Goal: Information Seeking & Learning: Learn about a topic

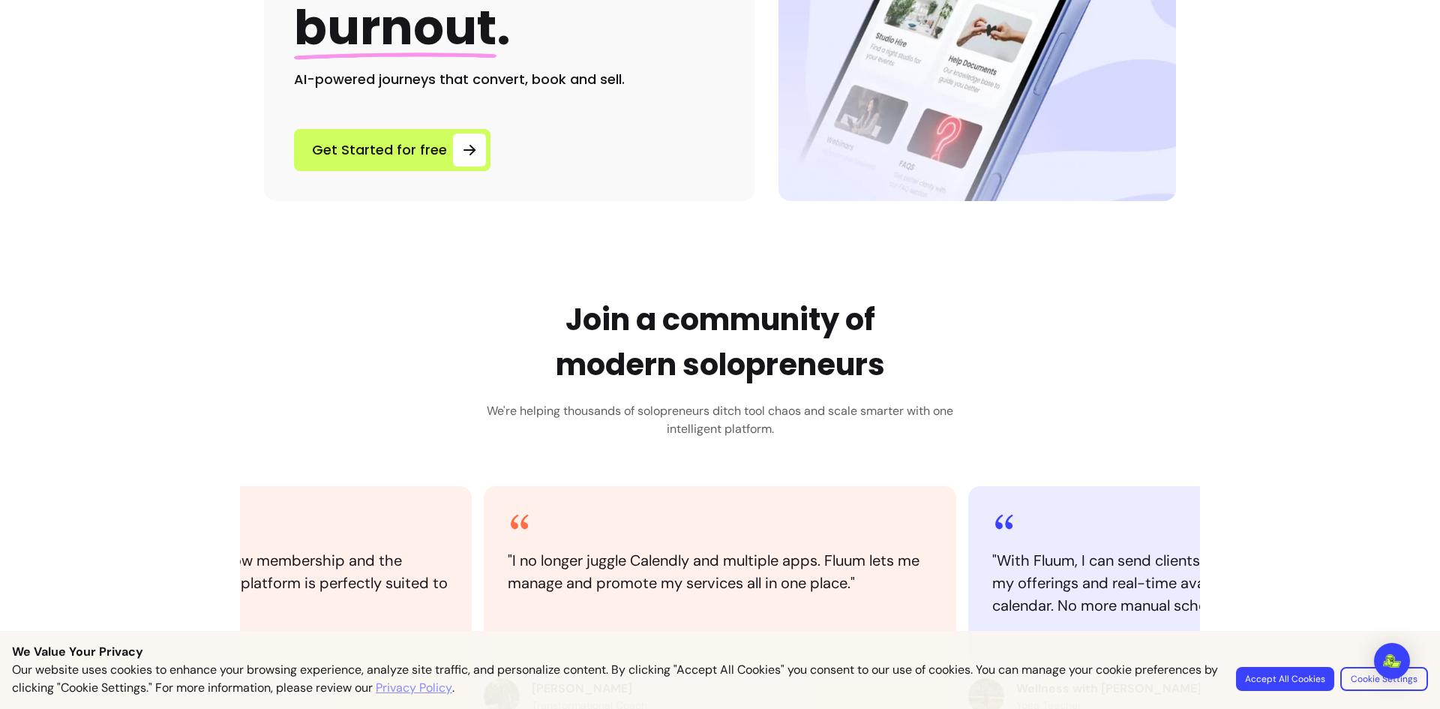
scroll to position [375, 0]
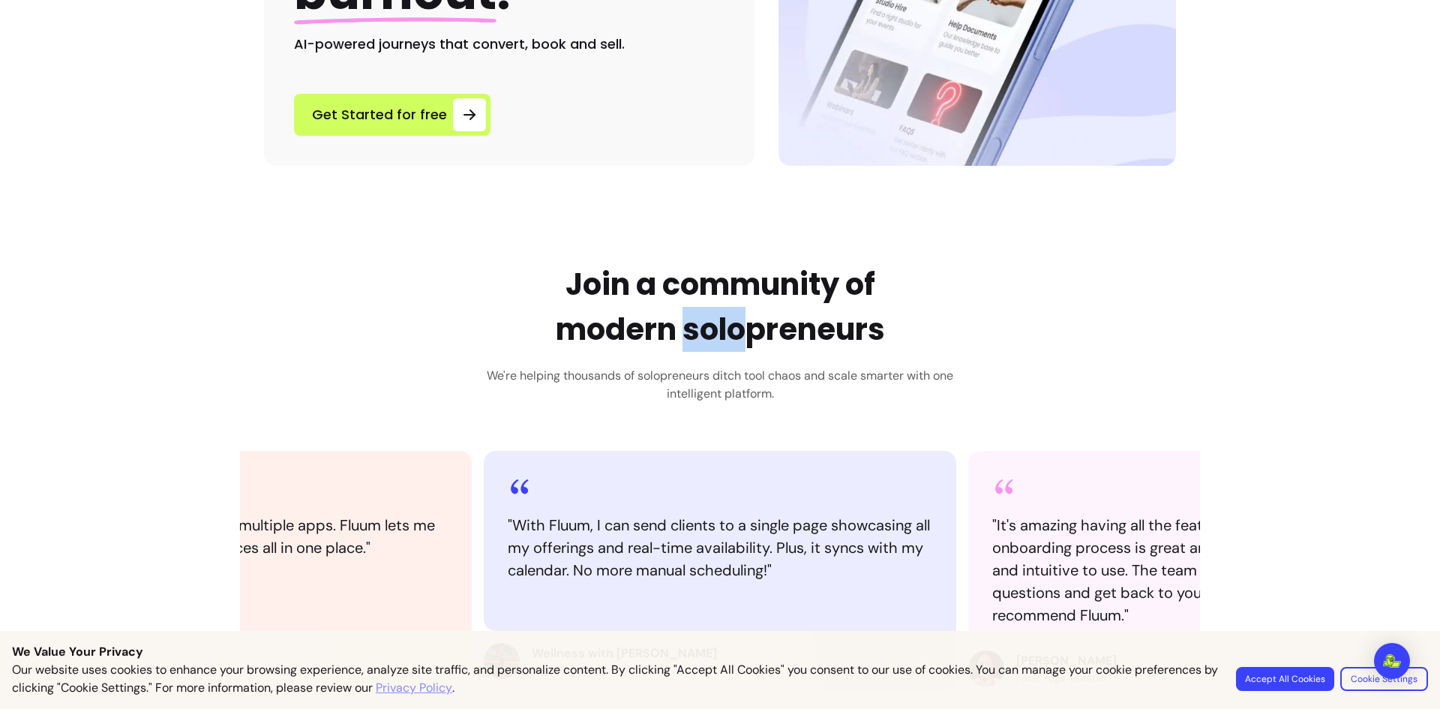
drag, startPoint x: 681, startPoint y: 326, endPoint x: 737, endPoint y: 334, distance: 56.8
click at [737, 334] on h2 "Join a community of modern solopreneurs" at bounding box center [720, 307] width 329 height 90
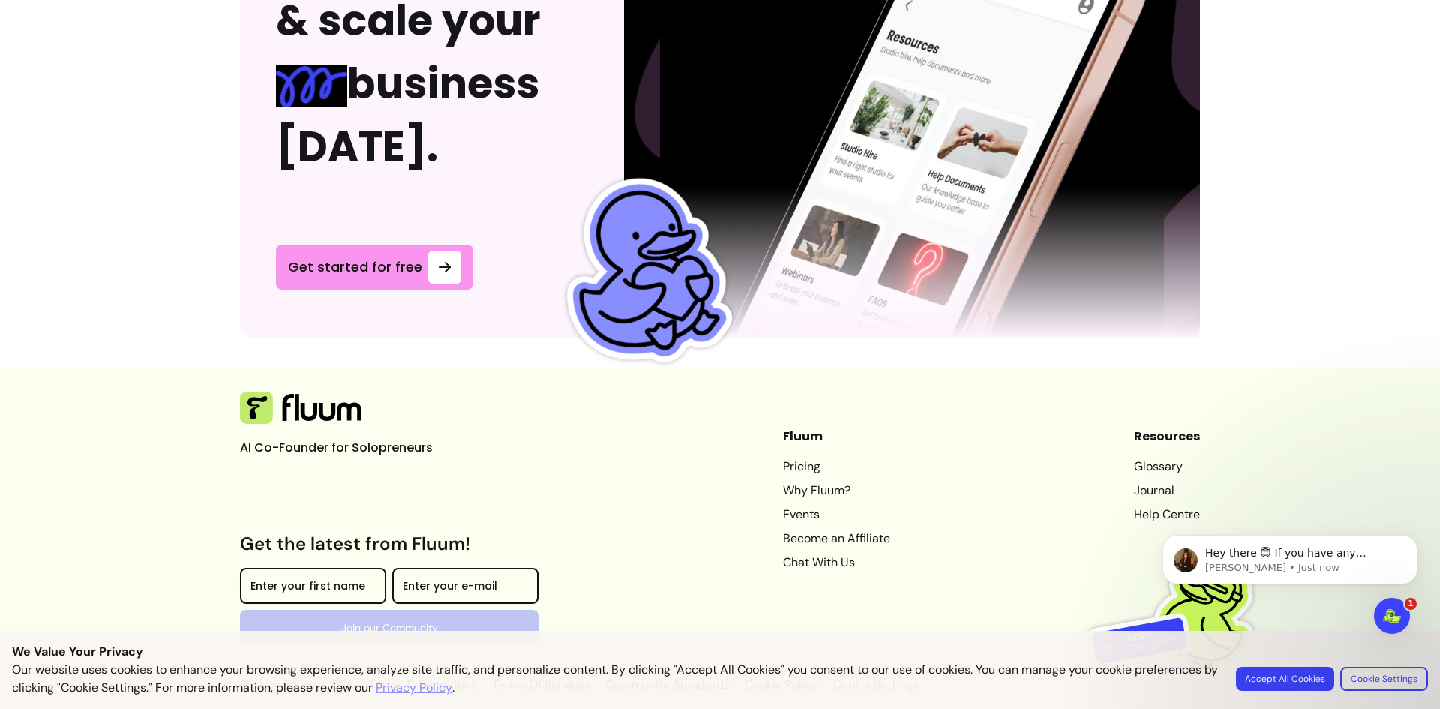
scroll to position [0, 0]
click at [1242, 563] on p "[PERSON_NAME] • Just now" at bounding box center [1302, 568] width 194 height 14
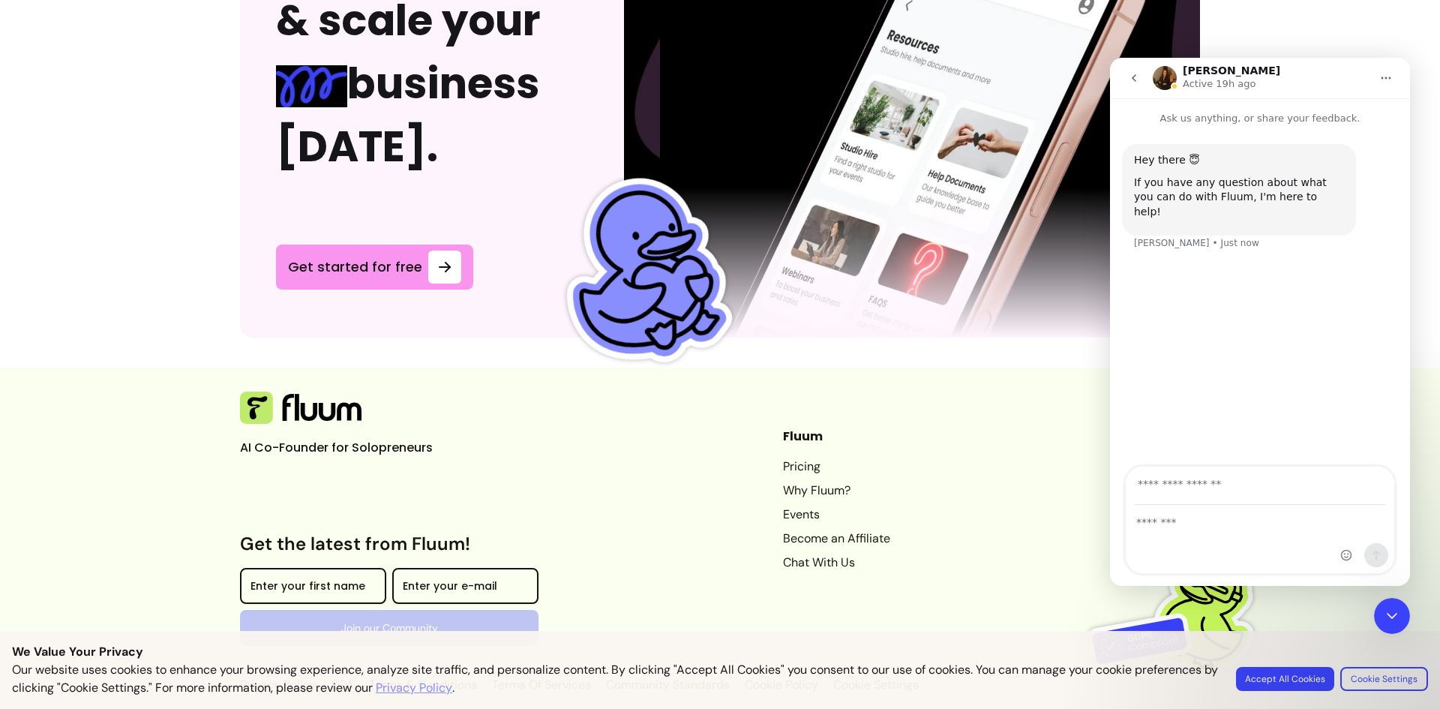
click at [1164, 75] on img "Intercom messenger" at bounding box center [1165, 78] width 24 height 24
click at [1167, 521] on textarea "Message…" at bounding box center [1260, 519] width 269 height 26
click at [1168, 79] on img "Intercom messenger" at bounding box center [1165, 78] width 24 height 24
click at [1137, 74] on icon "go back" at bounding box center [1134, 78] width 12 height 12
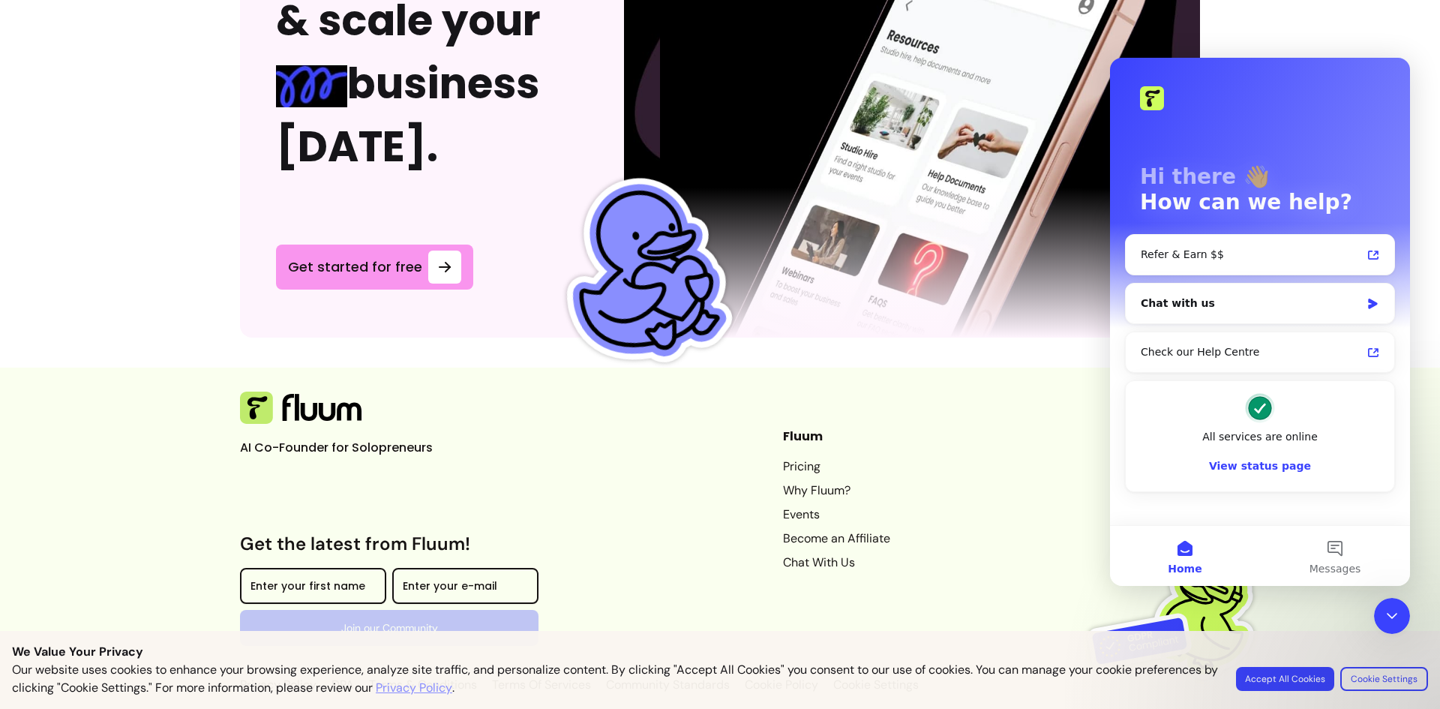
click at [1021, 433] on div "AI Co-Founder for Solopreneurs Get the latest from Fluum! Enter your first name…" at bounding box center [720, 543] width 960 height 303
click at [1180, 584] on button "Home" at bounding box center [1185, 556] width 150 height 60
click at [1395, 611] on icon "Close Intercom Messenger" at bounding box center [1392, 616] width 18 height 18
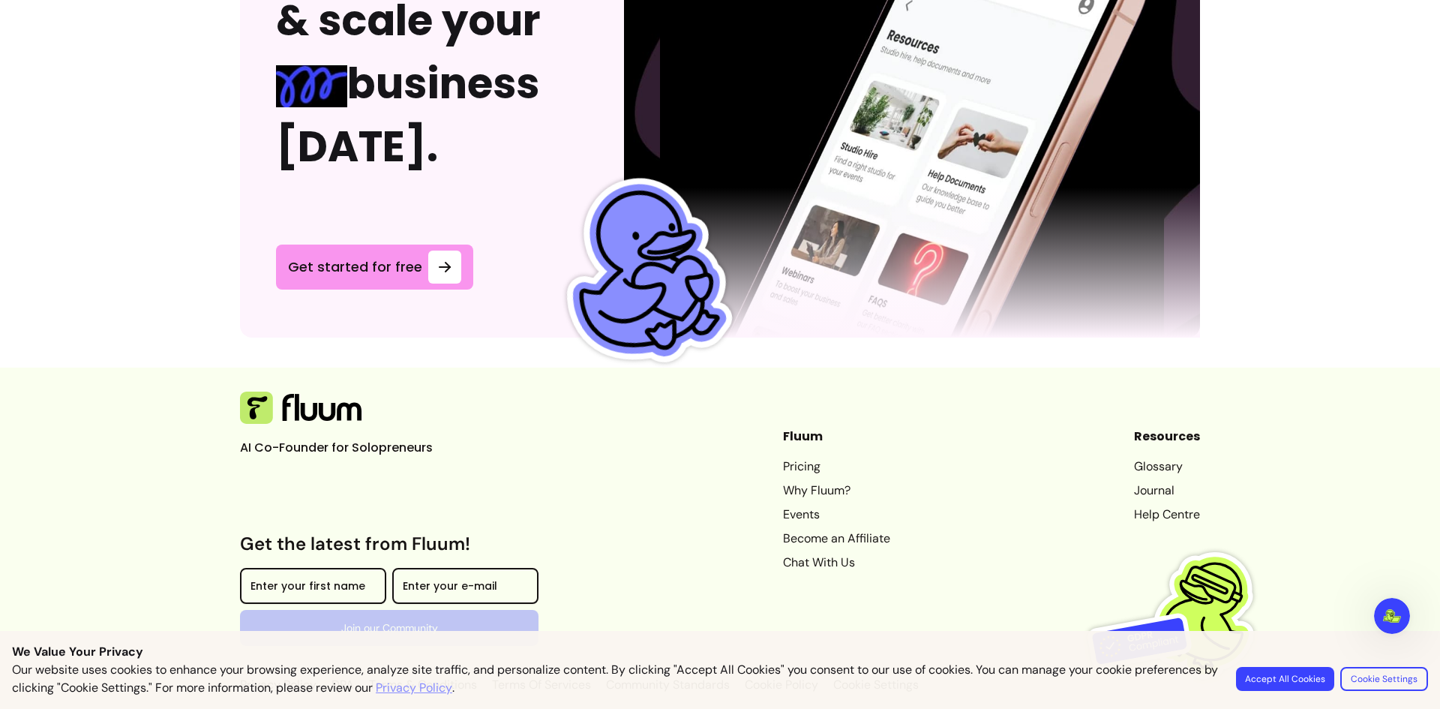
click at [785, 458] on link "Pricing" at bounding box center [836, 467] width 107 height 18
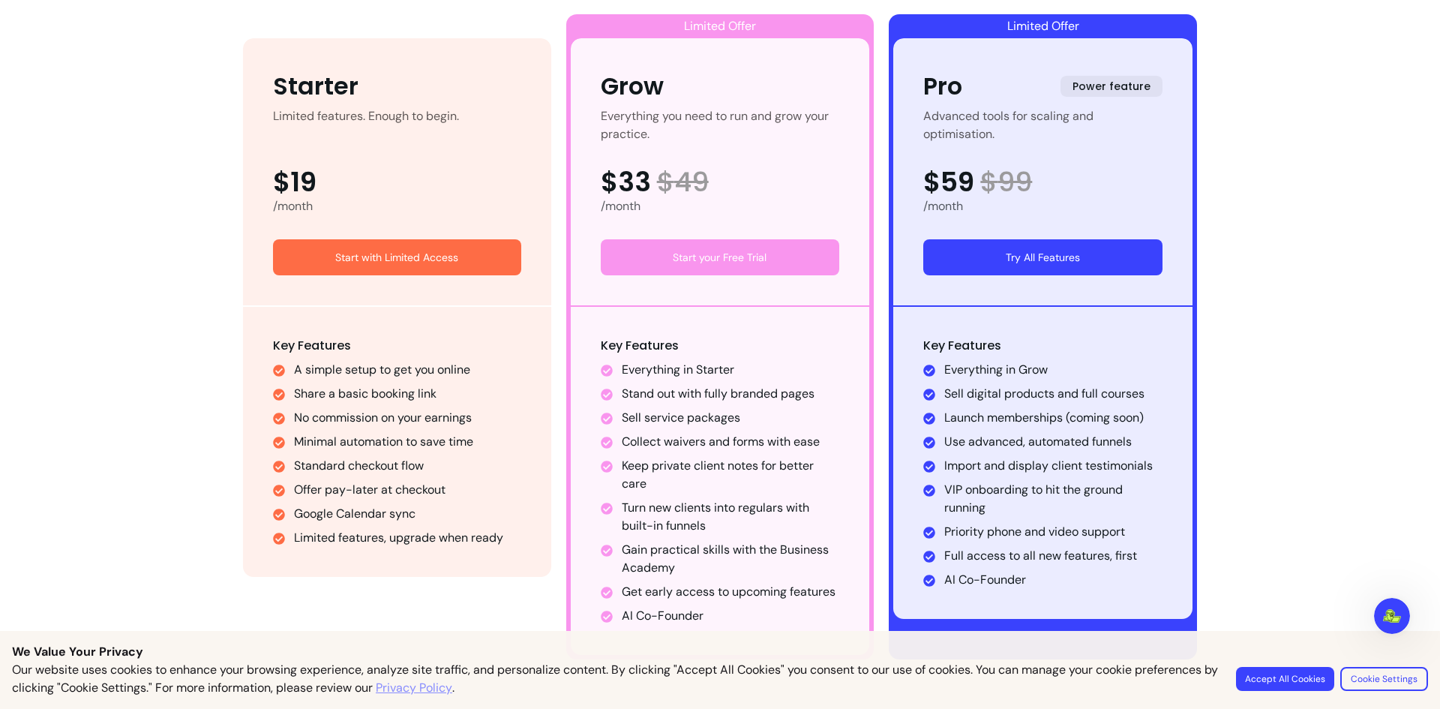
scroll to position [894, 0]
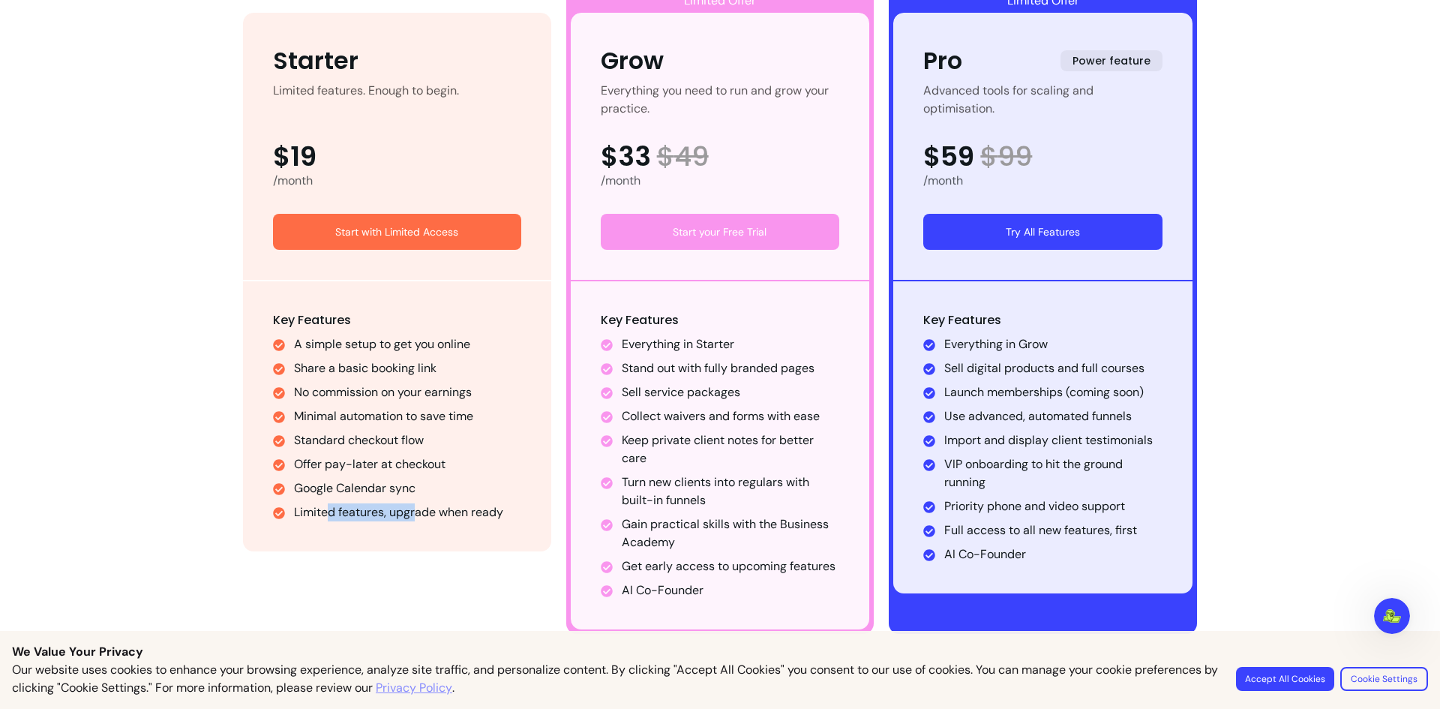
drag, startPoint x: 326, startPoint y: 511, endPoint x: 410, endPoint y: 510, distance: 84.8
click at [410, 510] on li "Limited features, upgrade when ready" at bounding box center [407, 512] width 227 height 18
click at [453, 510] on li "Limited features, upgrade when ready" at bounding box center [407, 512] width 227 height 18
click at [373, 449] on li "Standard checkout flow" at bounding box center [407, 440] width 227 height 18
drag, startPoint x: 326, startPoint y: 413, endPoint x: 477, endPoint y: 416, distance: 150.8
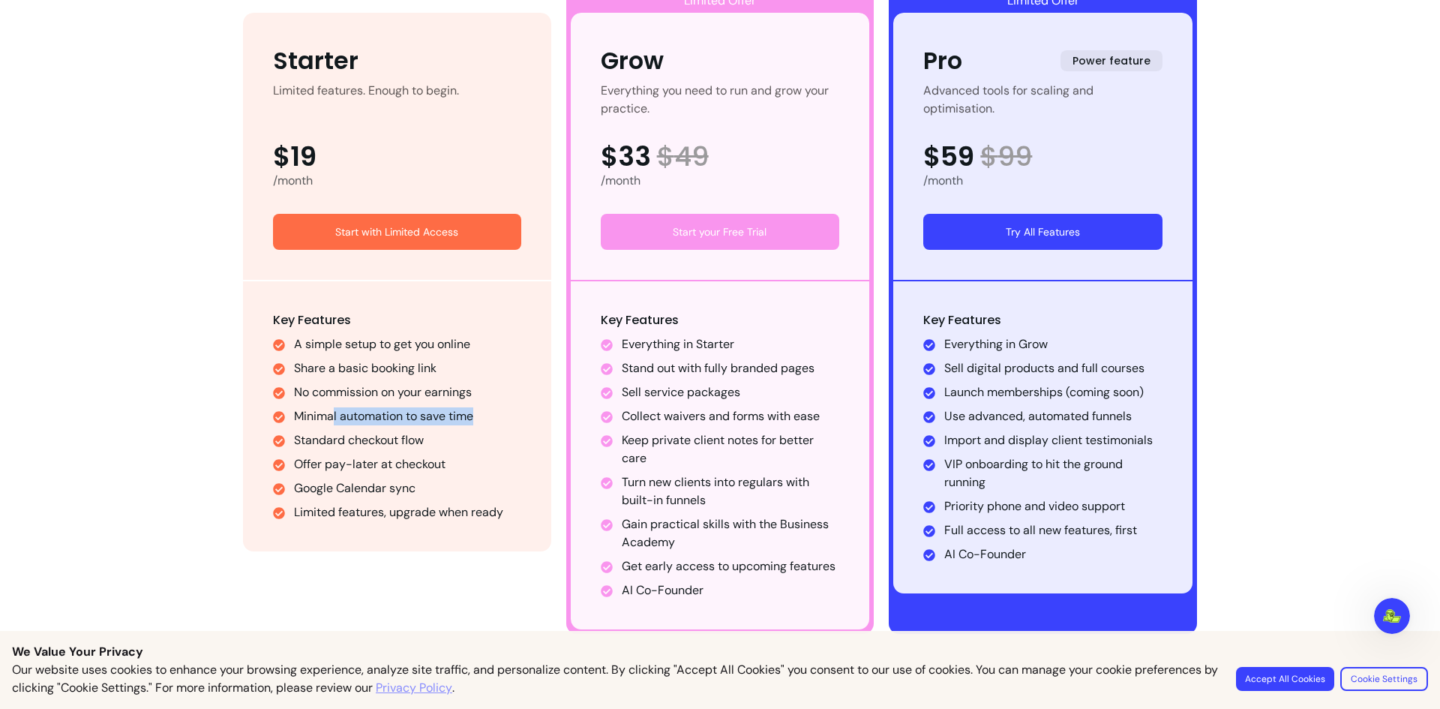
click at [477, 416] on li "Minimal automation to save time" at bounding box center [407, 416] width 227 height 18
drag, startPoint x: 346, startPoint y: 401, endPoint x: 431, endPoint y: 401, distance: 85.5
click at [431, 401] on ul "A simple setup to get you online Share a basic booking link No commission on yo…" at bounding box center [397, 428] width 248 height 186
drag, startPoint x: 346, startPoint y: 371, endPoint x: 430, endPoint y: 367, distance: 84.1
click at [430, 367] on li "Share a basic booking link" at bounding box center [407, 368] width 227 height 18
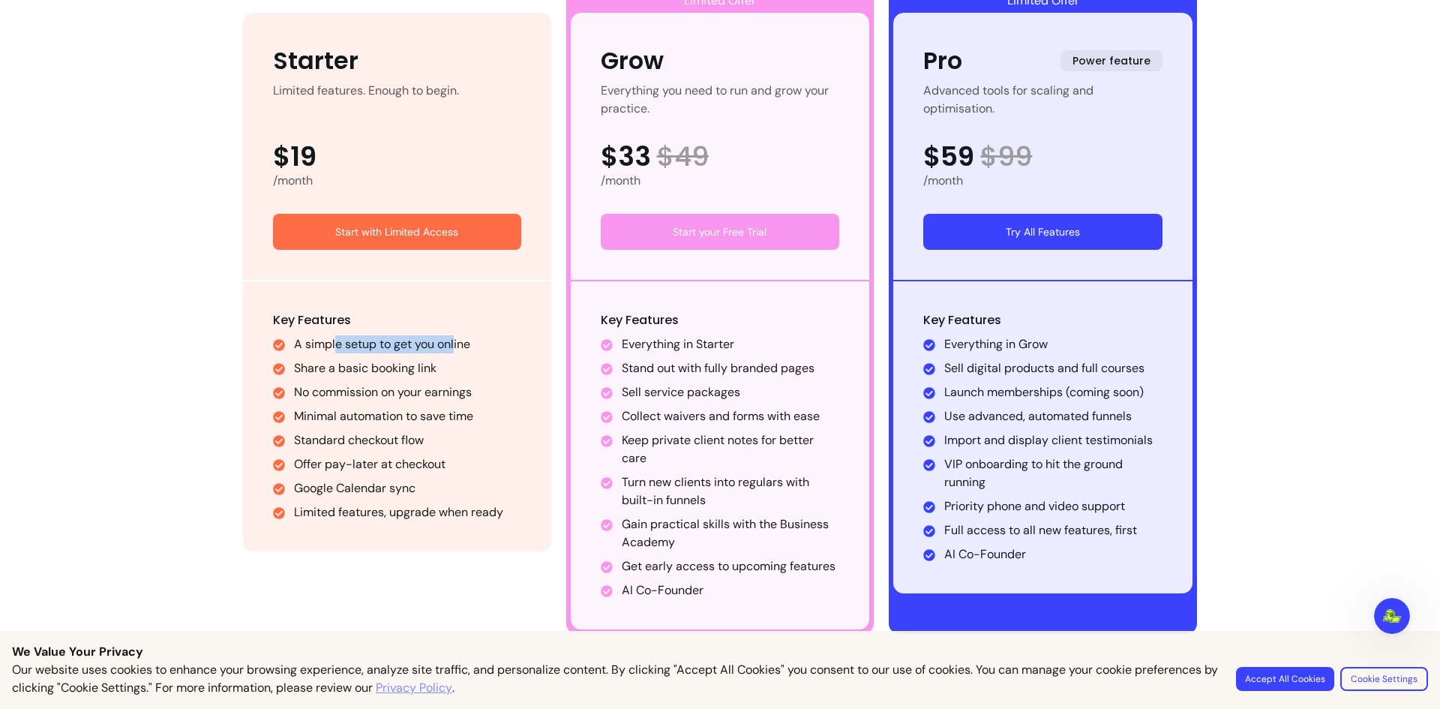
drag, startPoint x: 329, startPoint y: 341, endPoint x: 450, endPoint y: 349, distance: 121.0
click at [450, 349] on li "A simple setup to get you online" at bounding box center [407, 344] width 227 height 18
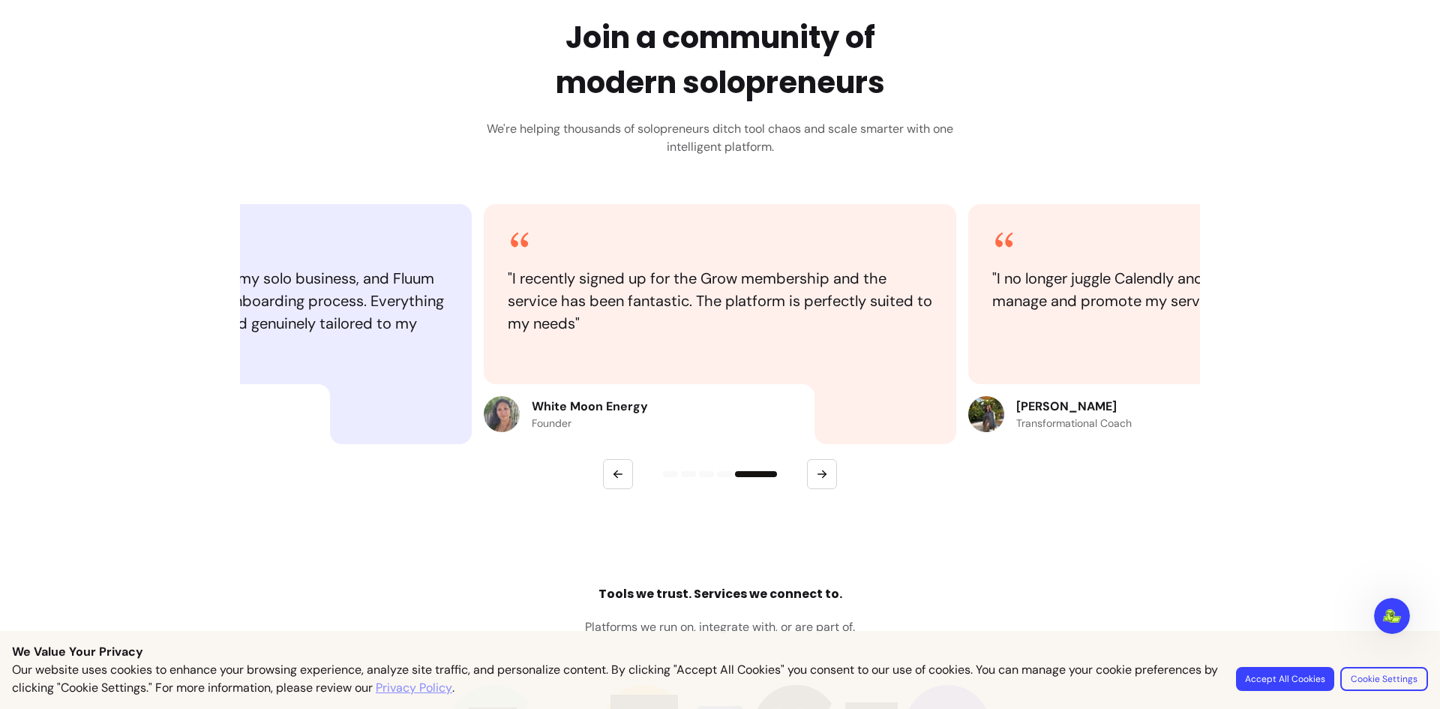
scroll to position [1644, 0]
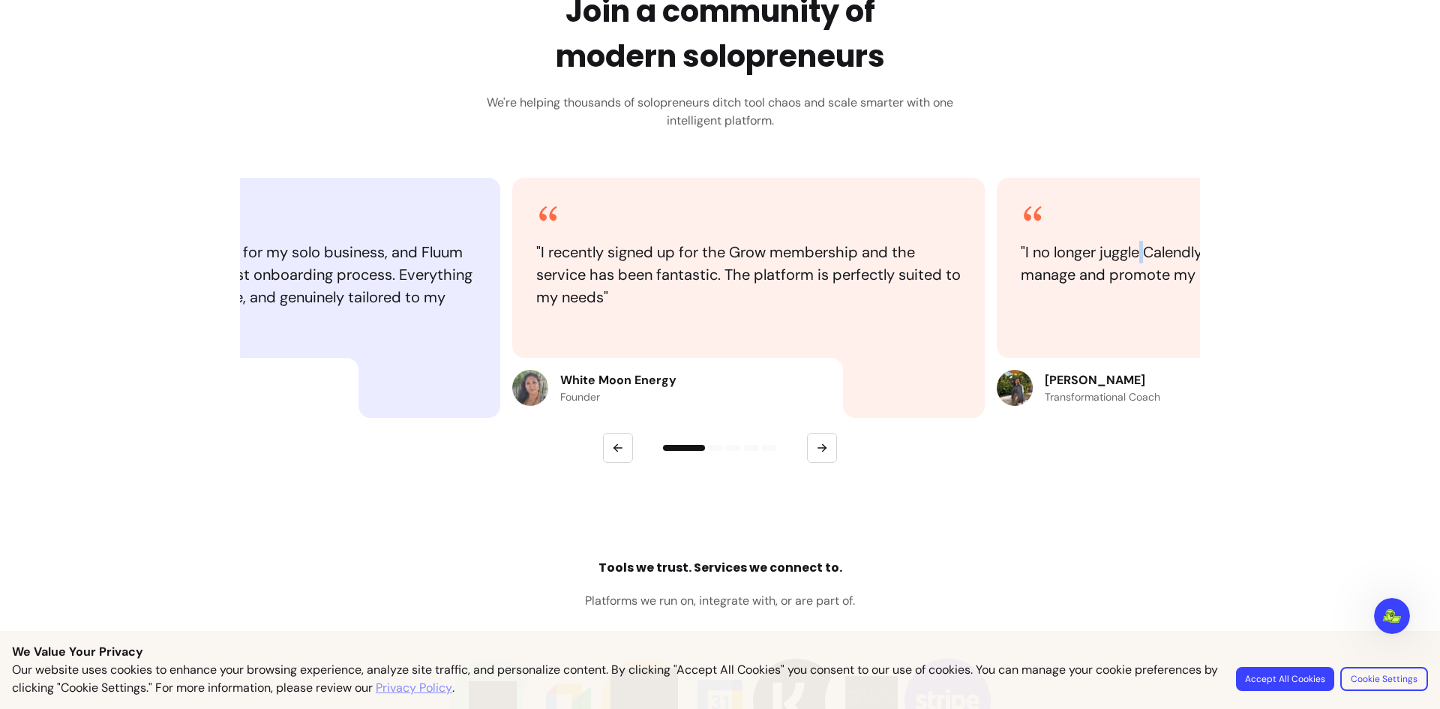
drag, startPoint x: 626, startPoint y: 251, endPoint x: 1145, endPoint y: 255, distance: 519.1
click at [1145, 255] on blockquote "" I no longer juggle Calendly and multiple apps. Fluum lets me manage and promo…" at bounding box center [1233, 263] width 425 height 45
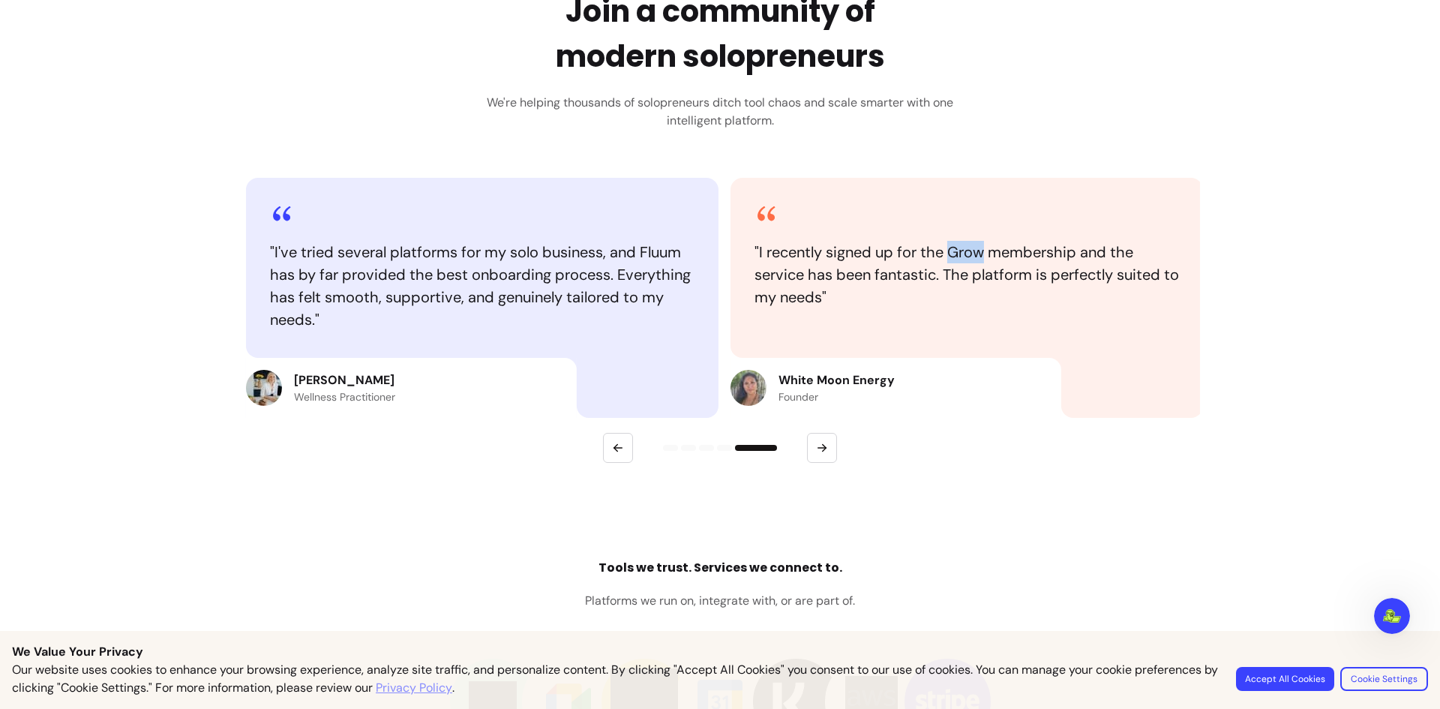
drag, startPoint x: 909, startPoint y: 260, endPoint x: 1119, endPoint y: 263, distance: 210.0
click at [1117, 263] on blockquote "" I recently signed up for the Grow membership and the service has been fantast…" at bounding box center [967, 275] width 425 height 68
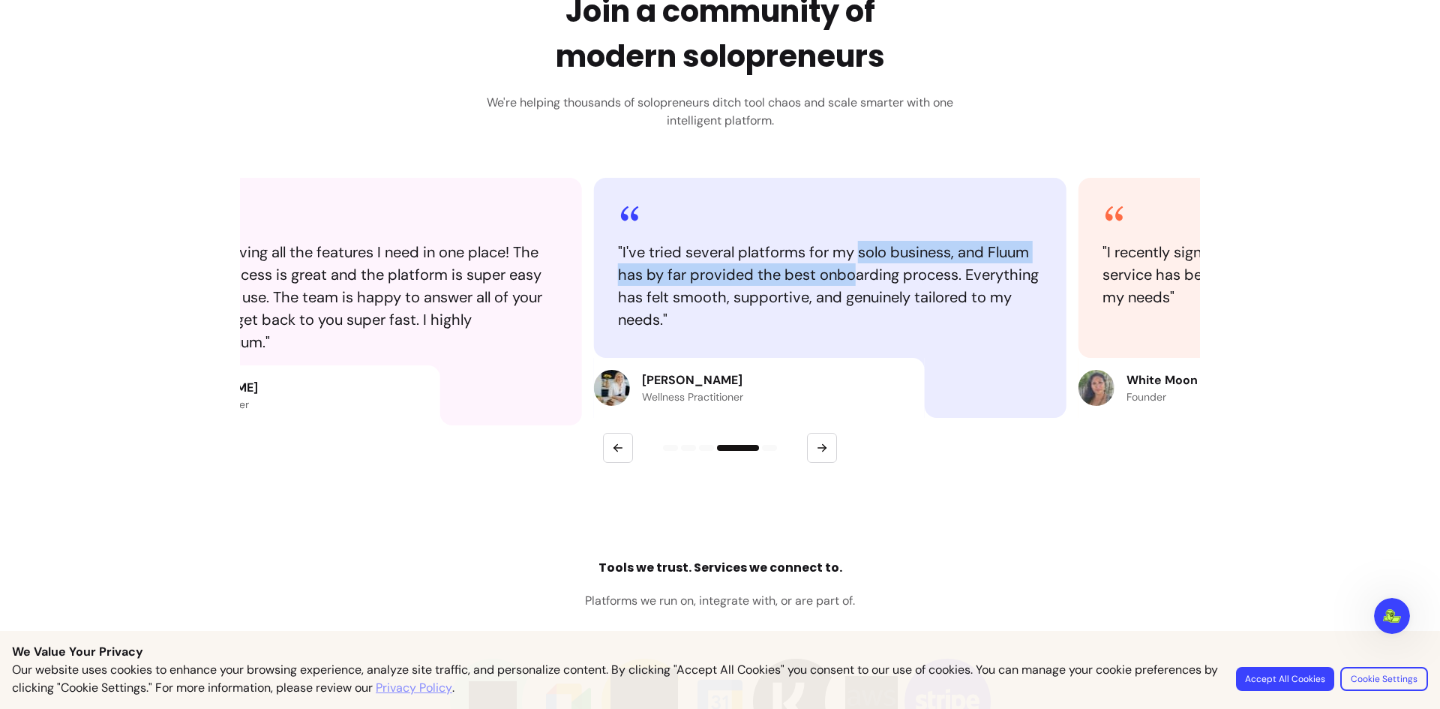
drag, startPoint x: 917, startPoint y: 263, endPoint x: 849, endPoint y: 254, distance: 68.1
click at [849, 254] on blockquote "" I've tried several platforms for my solo business, and Fluum has by far provi…" at bounding box center [830, 286] width 425 height 90
click at [815, 260] on blockquote "" I've tried several platforms for my solo business, and Fluum has by far provi…" at bounding box center [828, 286] width 425 height 90
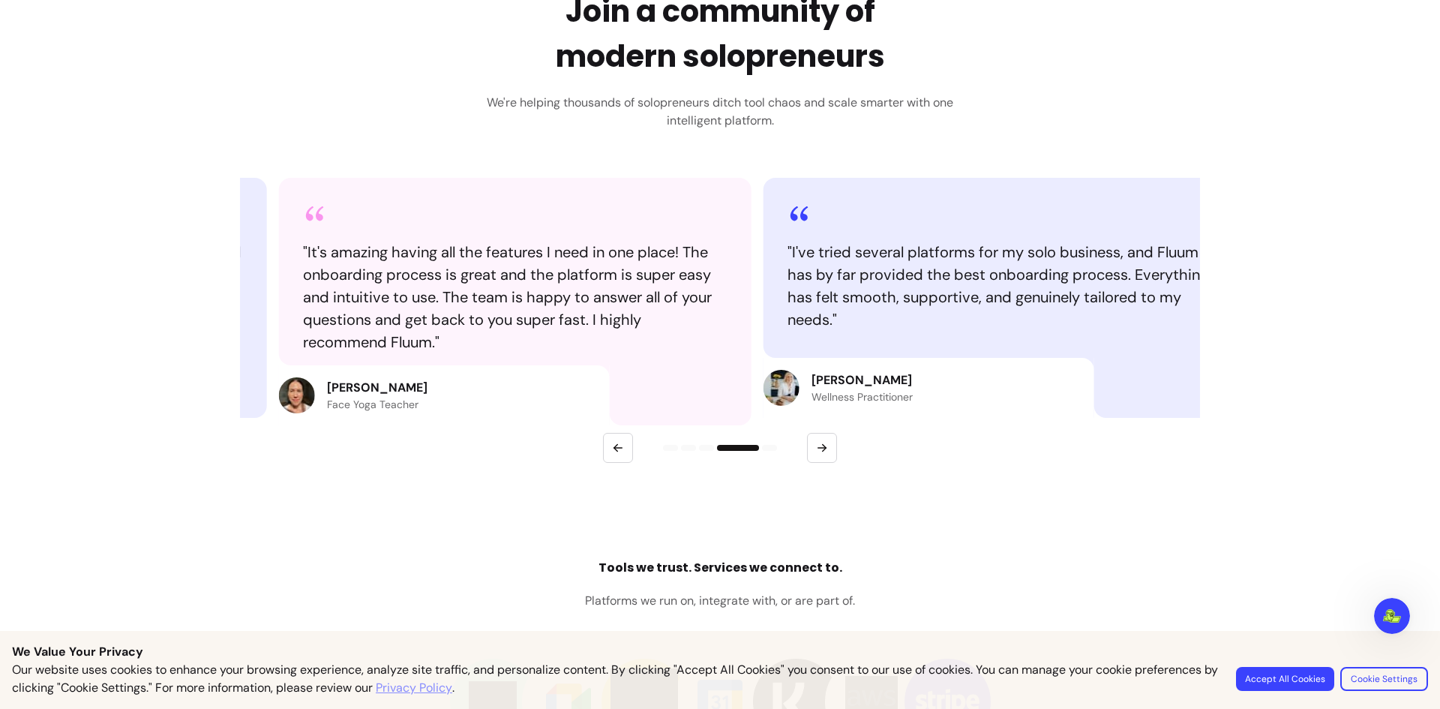
drag, startPoint x: 728, startPoint y: 265, endPoint x: 995, endPoint y: 265, distance: 267.0
click at [995, 265] on blockquote "" I've tried several platforms for my solo business, and Fluum has by far provi…" at bounding box center [1000, 286] width 425 height 90
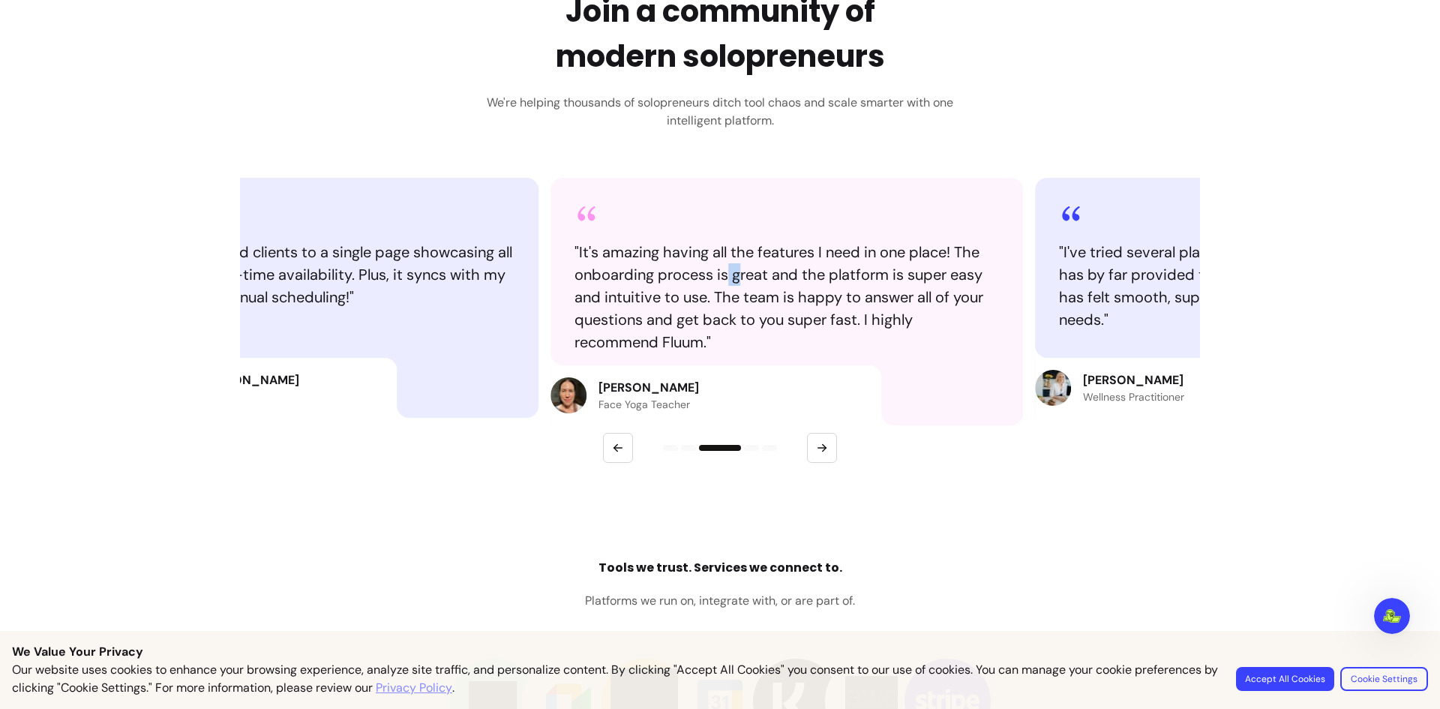
drag, startPoint x: 629, startPoint y: 272, endPoint x: 771, endPoint y: 269, distance: 141.8
click at [764, 269] on blockquote "" It's amazing having all the features I need in one place! The onboarding proc…" at bounding box center [787, 297] width 425 height 113
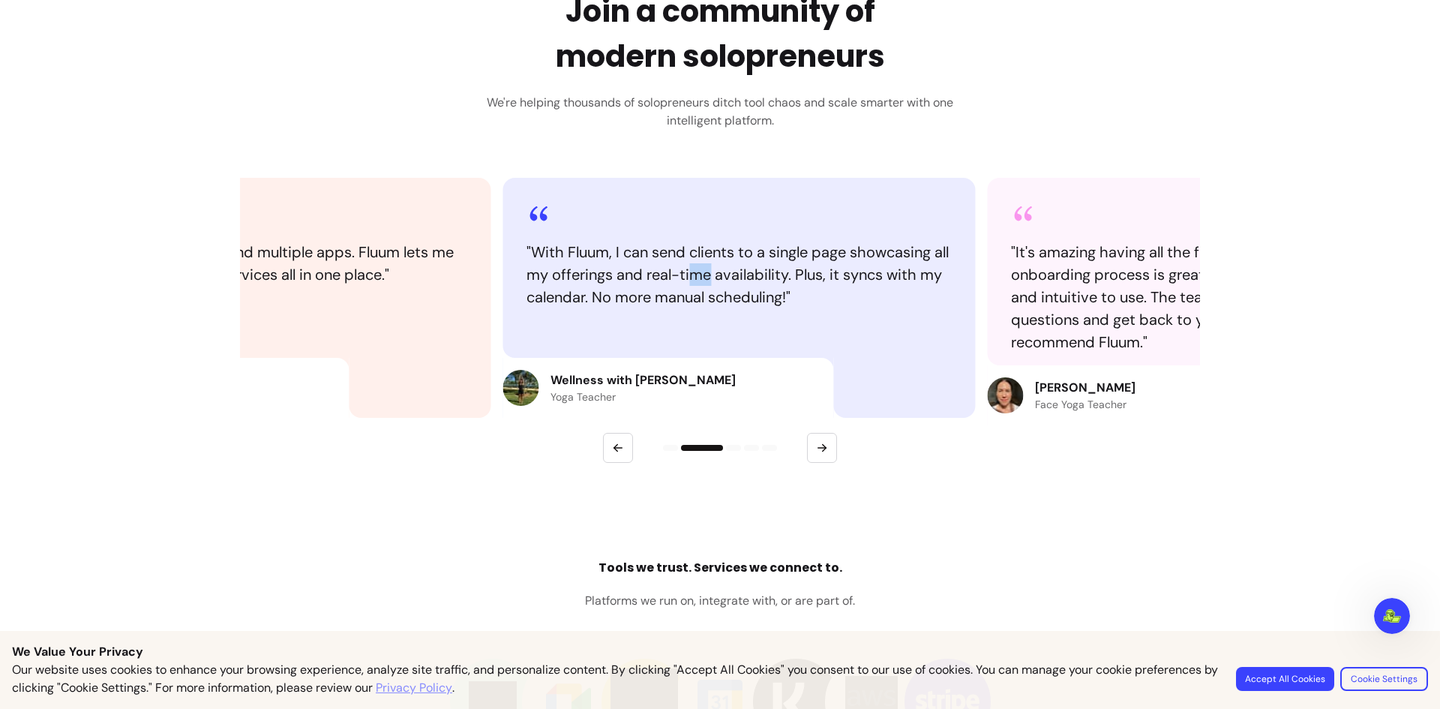
drag, startPoint x: 441, startPoint y: 273, endPoint x: 722, endPoint y: 281, distance: 281.4
click at [722, 281] on blockquote "" With Fluum, I can send clients to a single page showcasing all my offerings a…" at bounding box center [739, 275] width 425 height 68
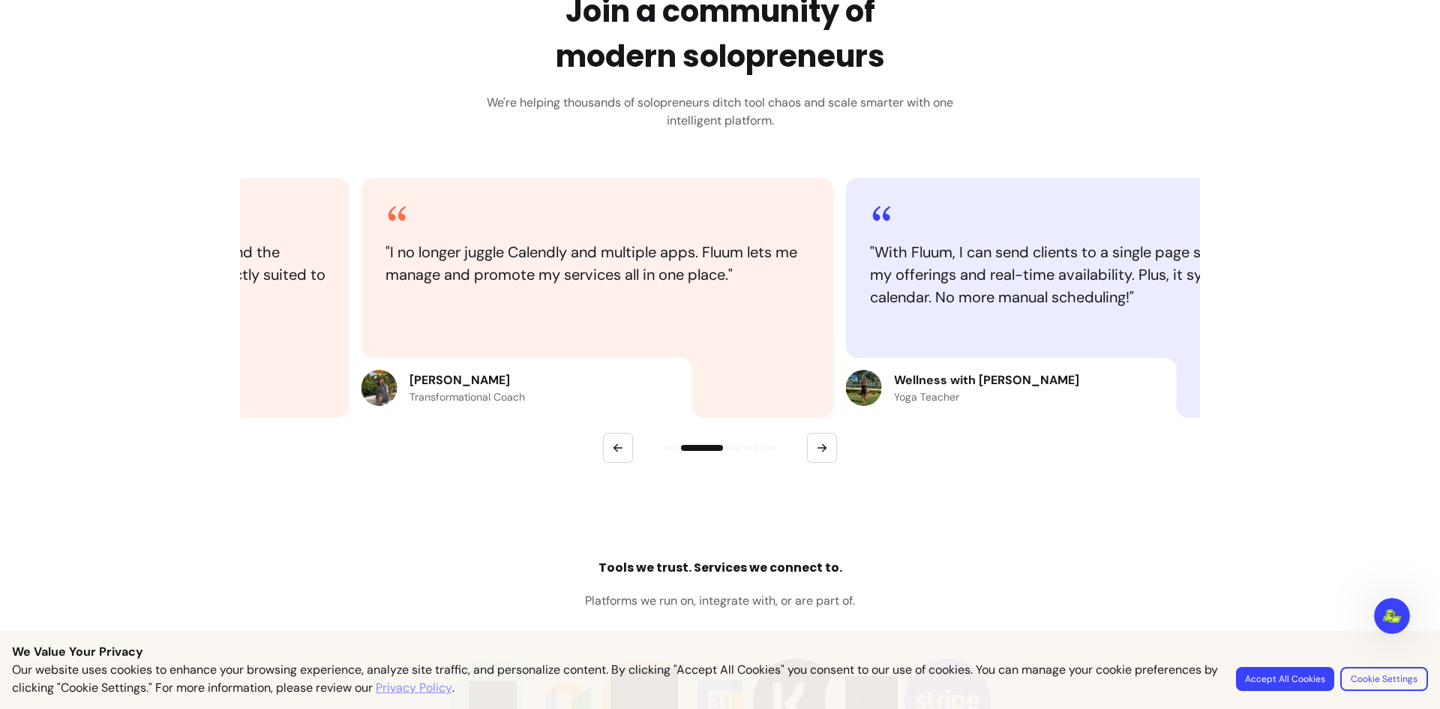
drag, startPoint x: 359, startPoint y: 269, endPoint x: 647, endPoint y: 282, distance: 288.3
click at [647, 282] on blockquote "" I no longer juggle Calendly and multiple apps. Fluum lets me manage and promo…" at bounding box center [598, 263] width 425 height 45
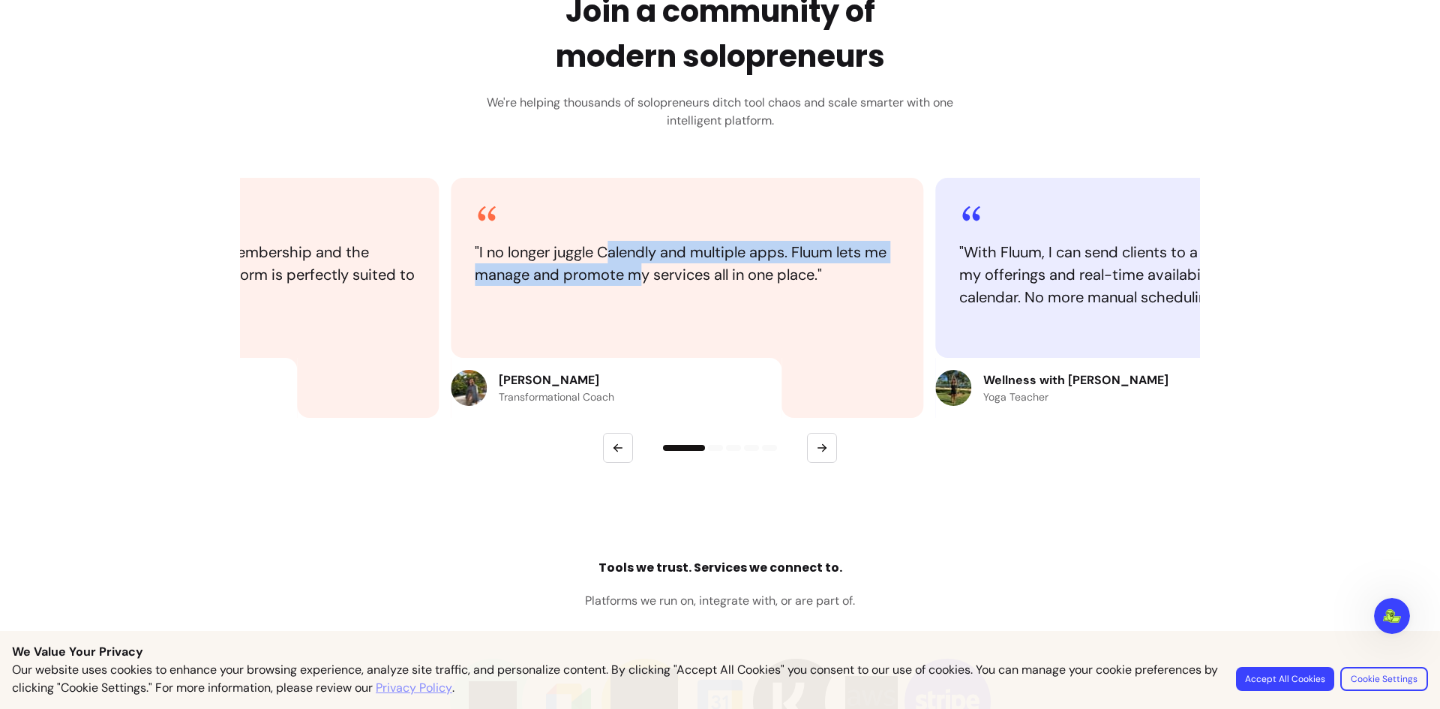
drag, startPoint x: 520, startPoint y: 263, endPoint x: 743, endPoint y: 278, distance: 223.3
click at [740, 278] on blockquote "" I no longer juggle Calendly and multiple apps. Fluum lets me manage and promo…" at bounding box center [687, 263] width 425 height 45
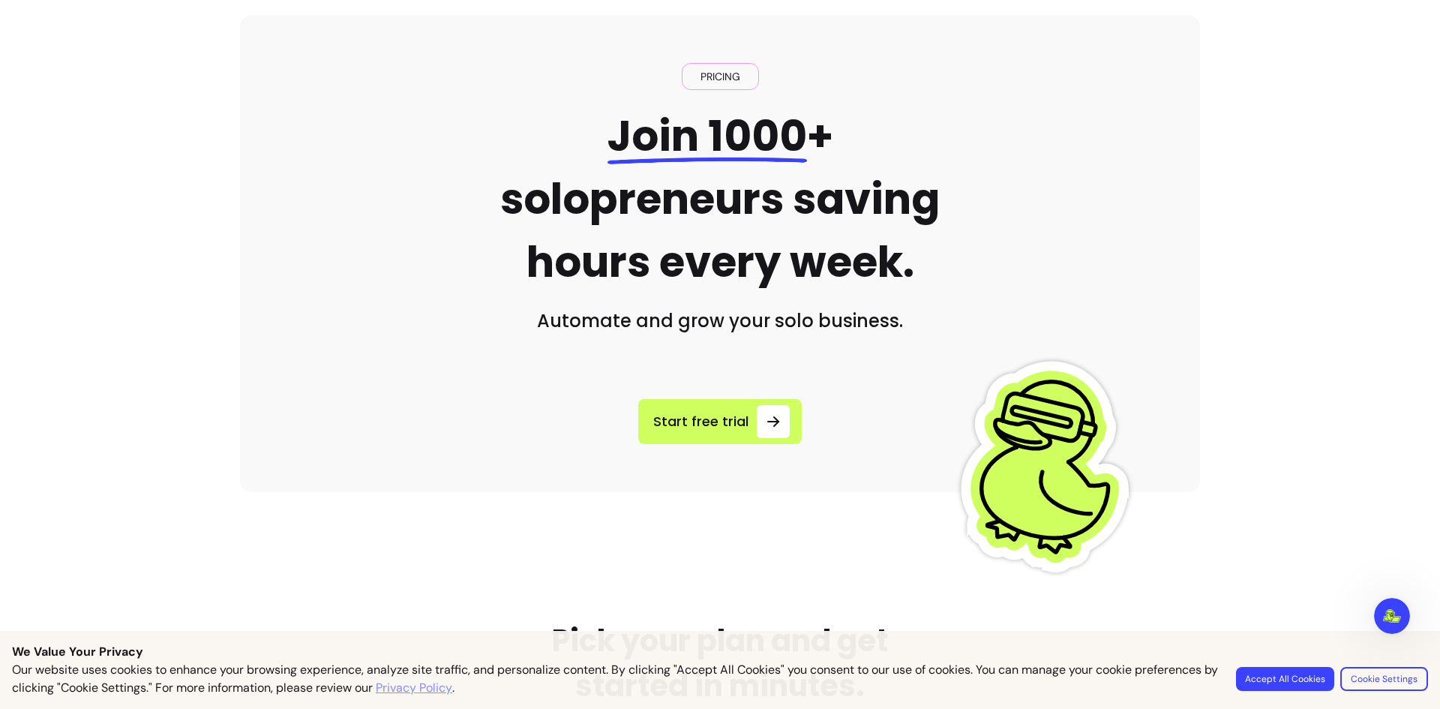
scroll to position [0, 0]
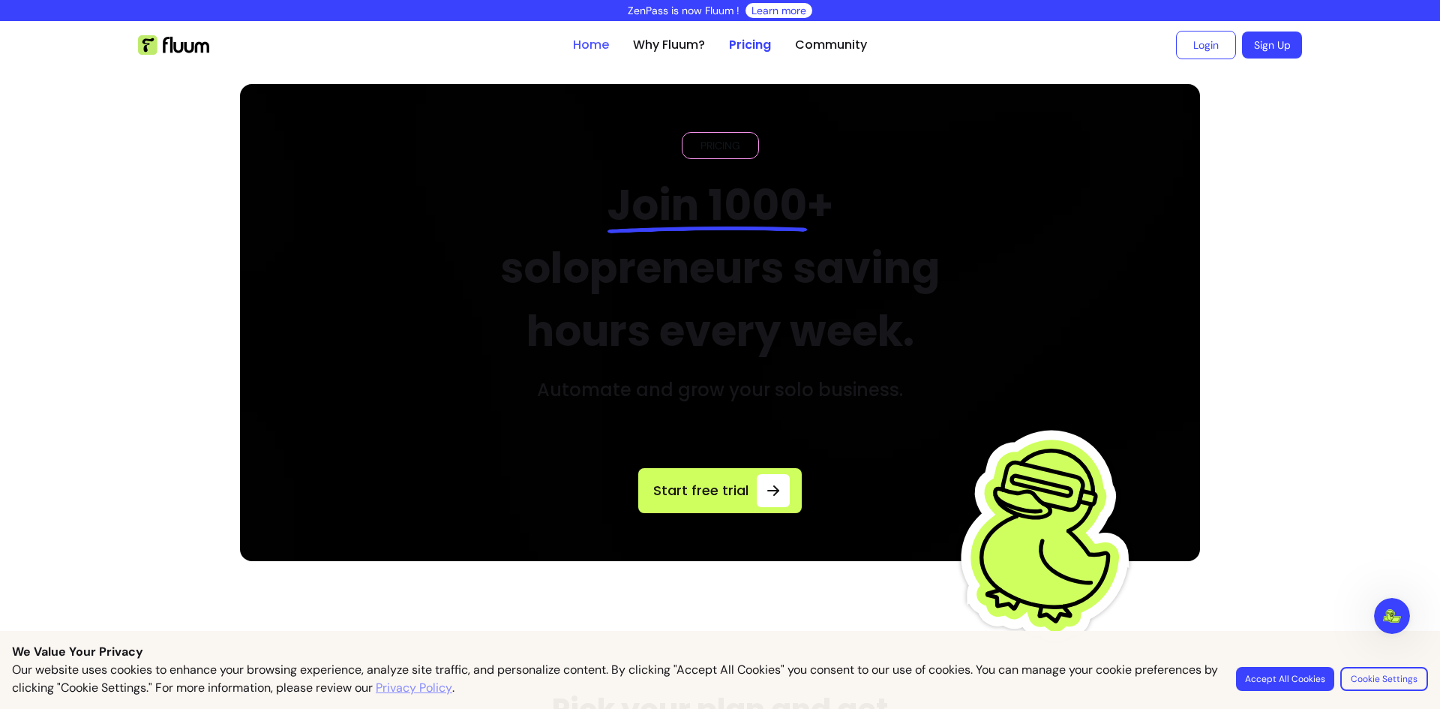
click at [575, 42] on link "Home" at bounding box center [591, 45] width 36 height 18
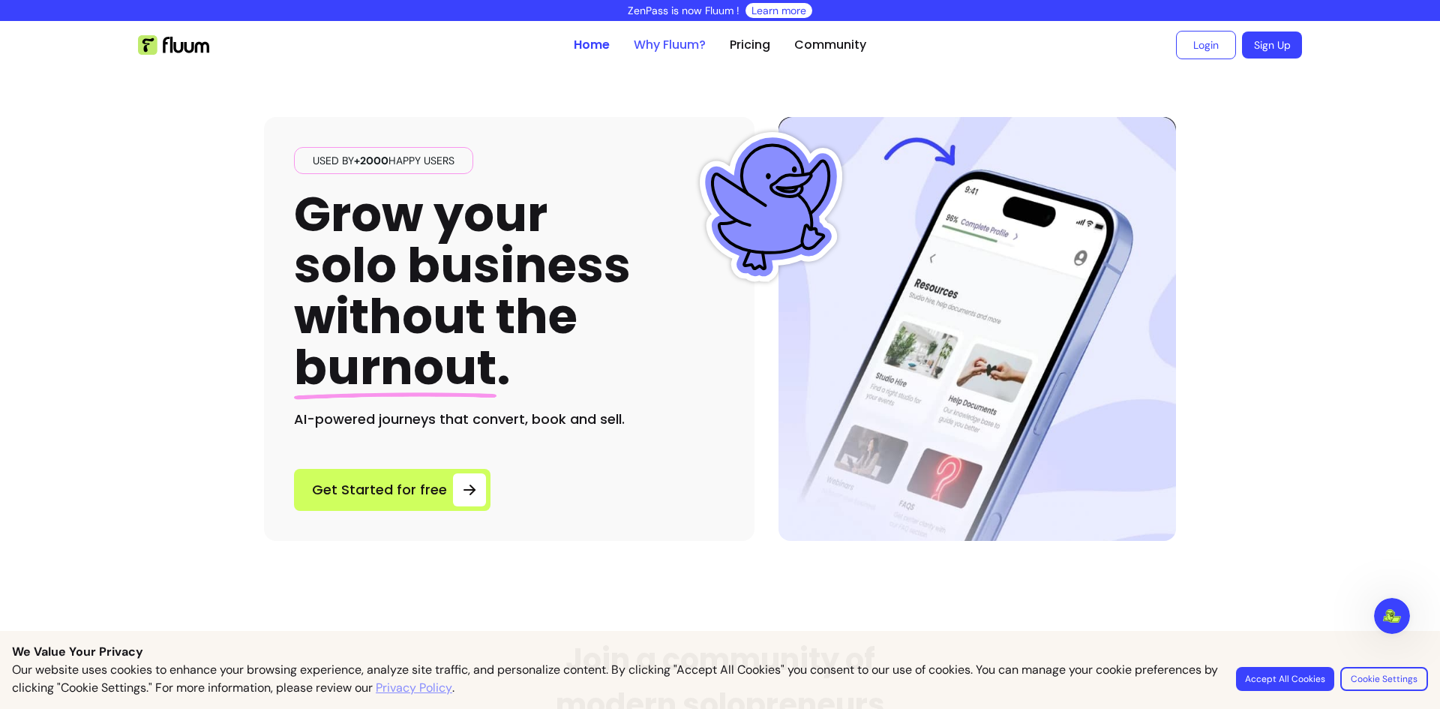
click at [659, 40] on link "Why Fluum?" at bounding box center [670, 45] width 72 height 18
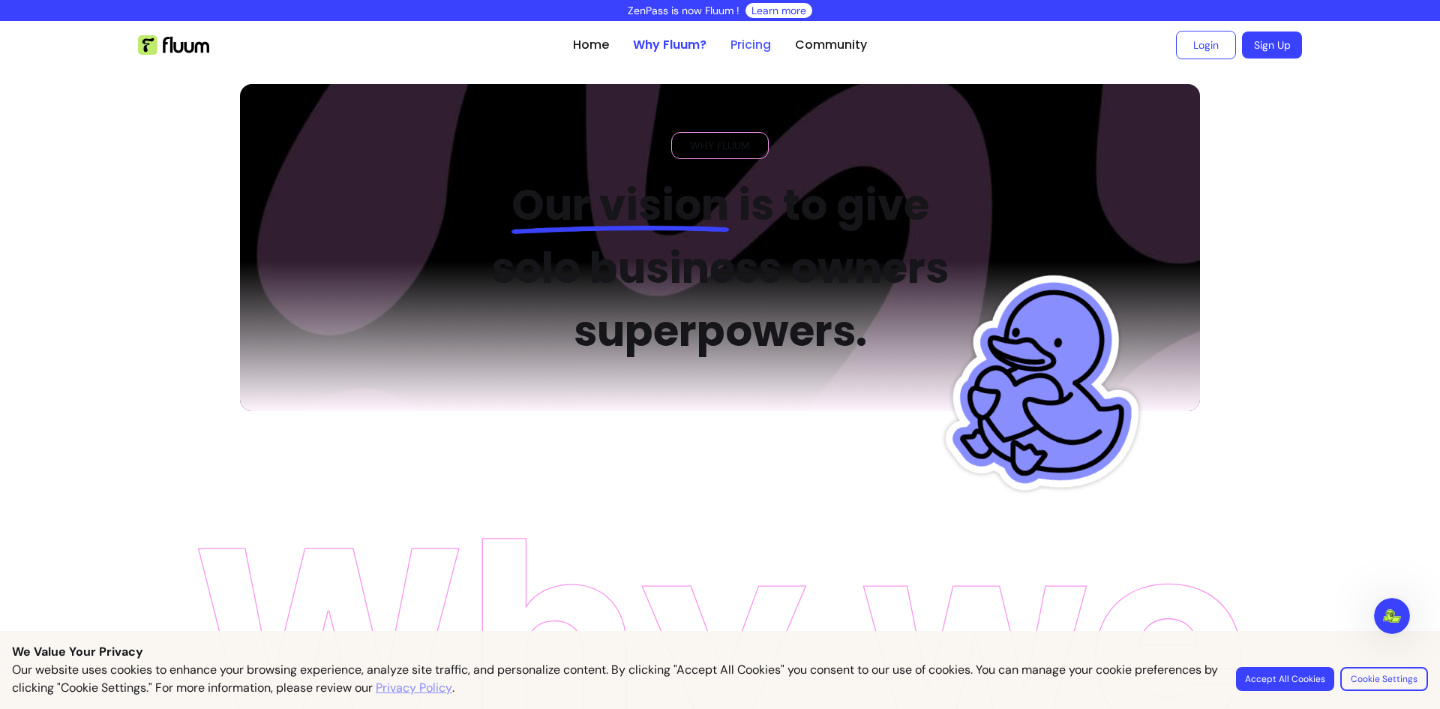
click at [746, 39] on link "Pricing" at bounding box center [751, 45] width 41 height 18
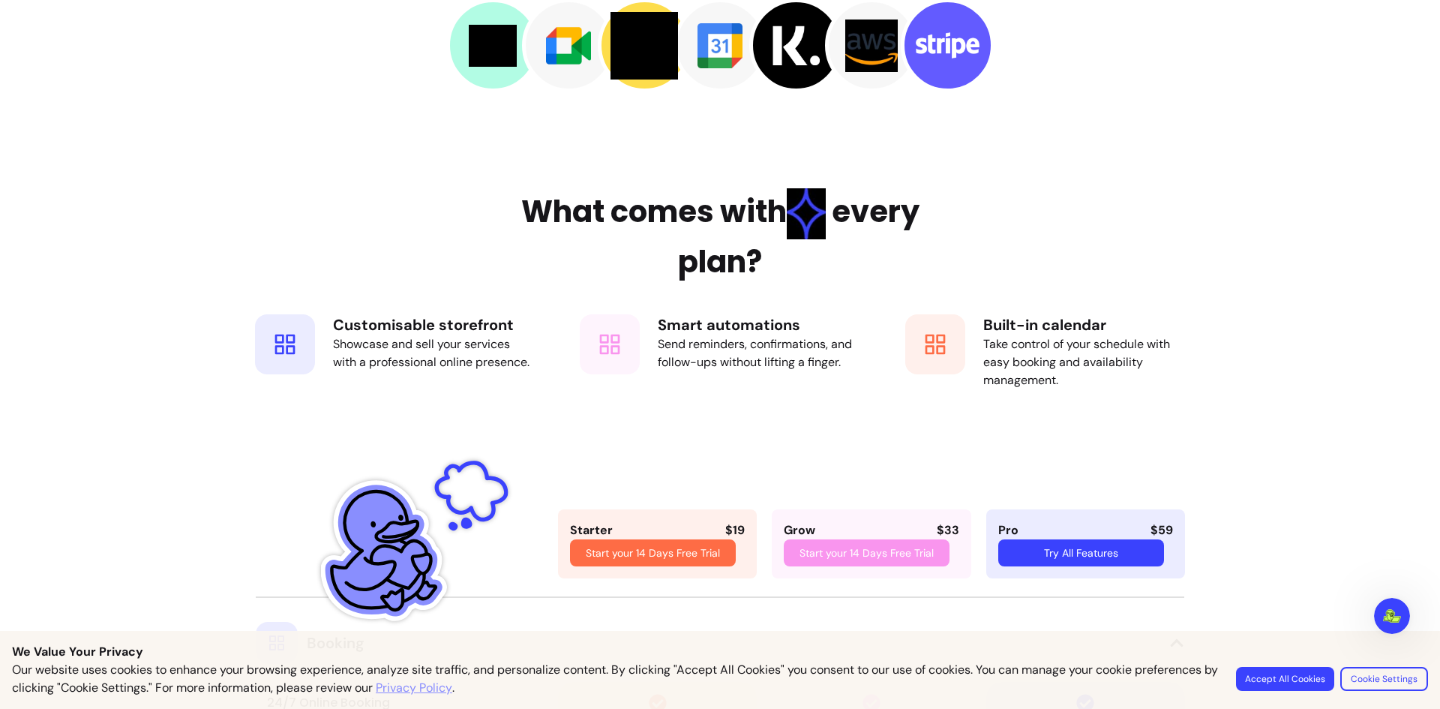
scroll to position [2325, 0]
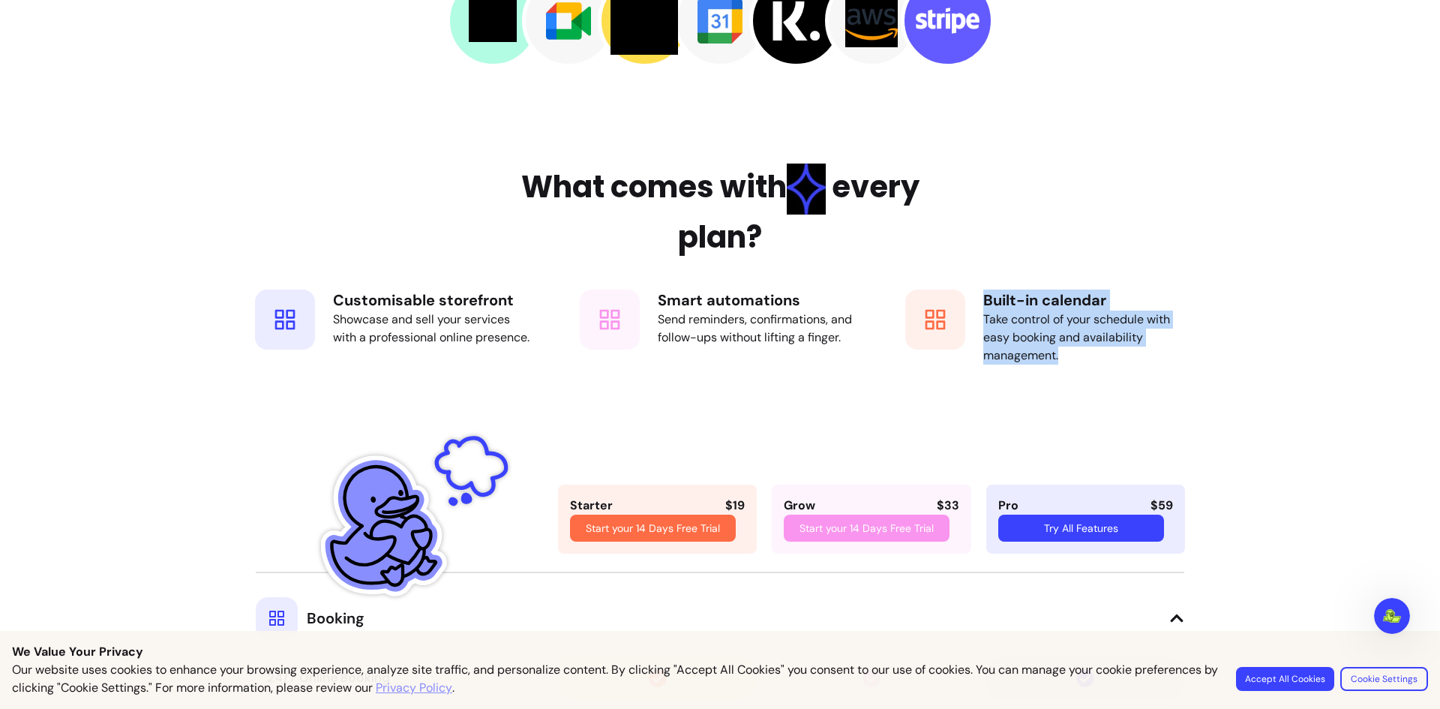
drag, startPoint x: 971, startPoint y: 293, endPoint x: 1085, endPoint y: 350, distance: 127.8
click at [1085, 350] on div "Built-in calendar Take control of your schedule with easy booking and availabil…" at bounding box center [1045, 327] width 310 height 105
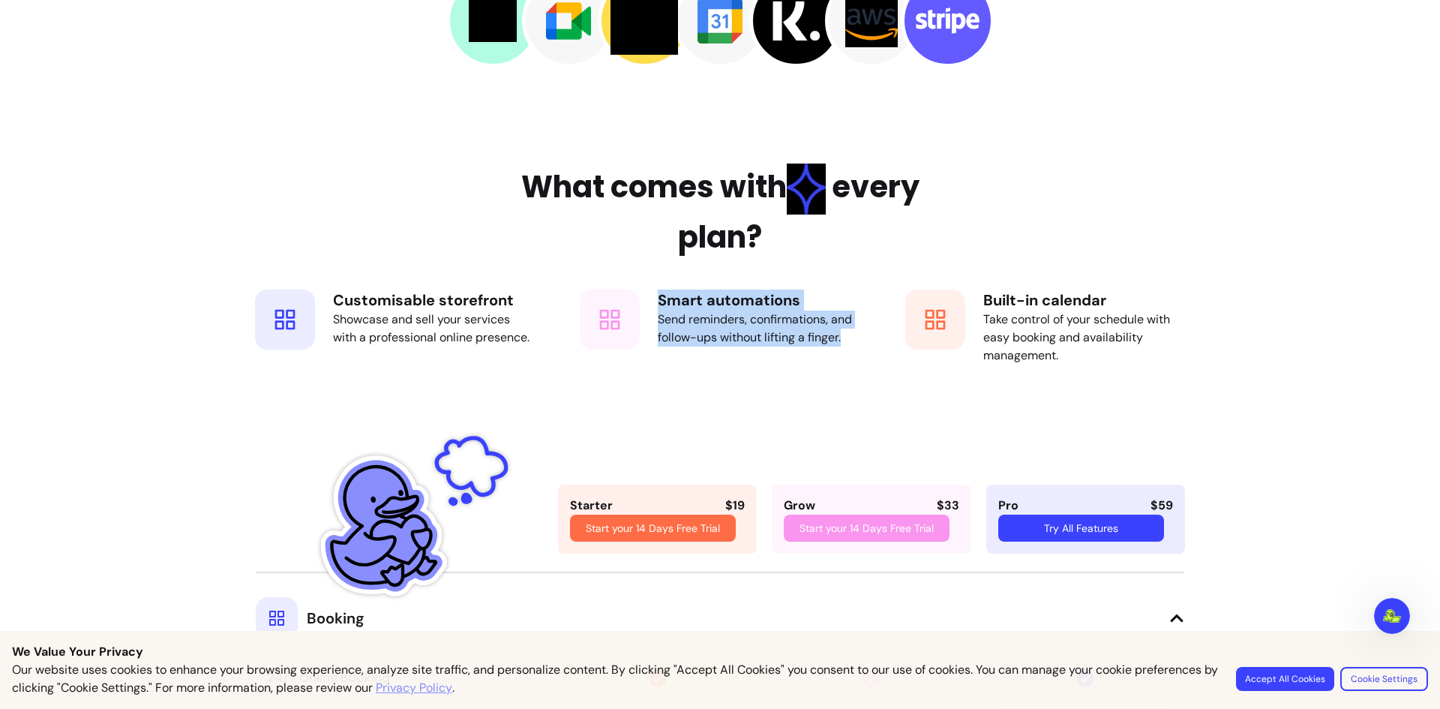
drag, startPoint x: 642, startPoint y: 303, endPoint x: 836, endPoint y: 340, distance: 197.7
click at [836, 340] on div "Smart automations Send reminders, confirmations, and follow-ups without lifting…" at bounding box center [720, 327] width 310 height 105
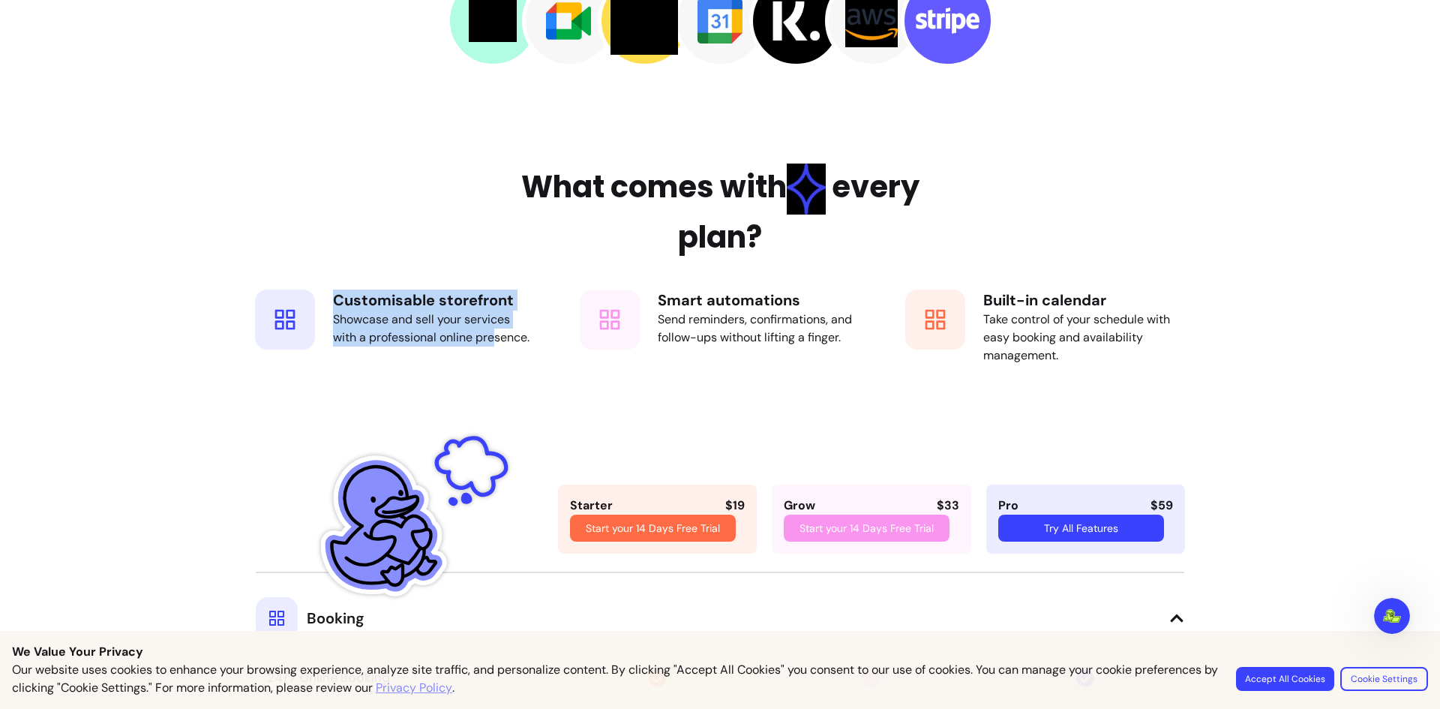
drag, startPoint x: 319, startPoint y: 302, endPoint x: 494, endPoint y: 334, distance: 177.7
click at [494, 334] on div "Customisable storefront Showcase and sell your services with a professional onl…" at bounding box center [395, 327] width 310 height 105
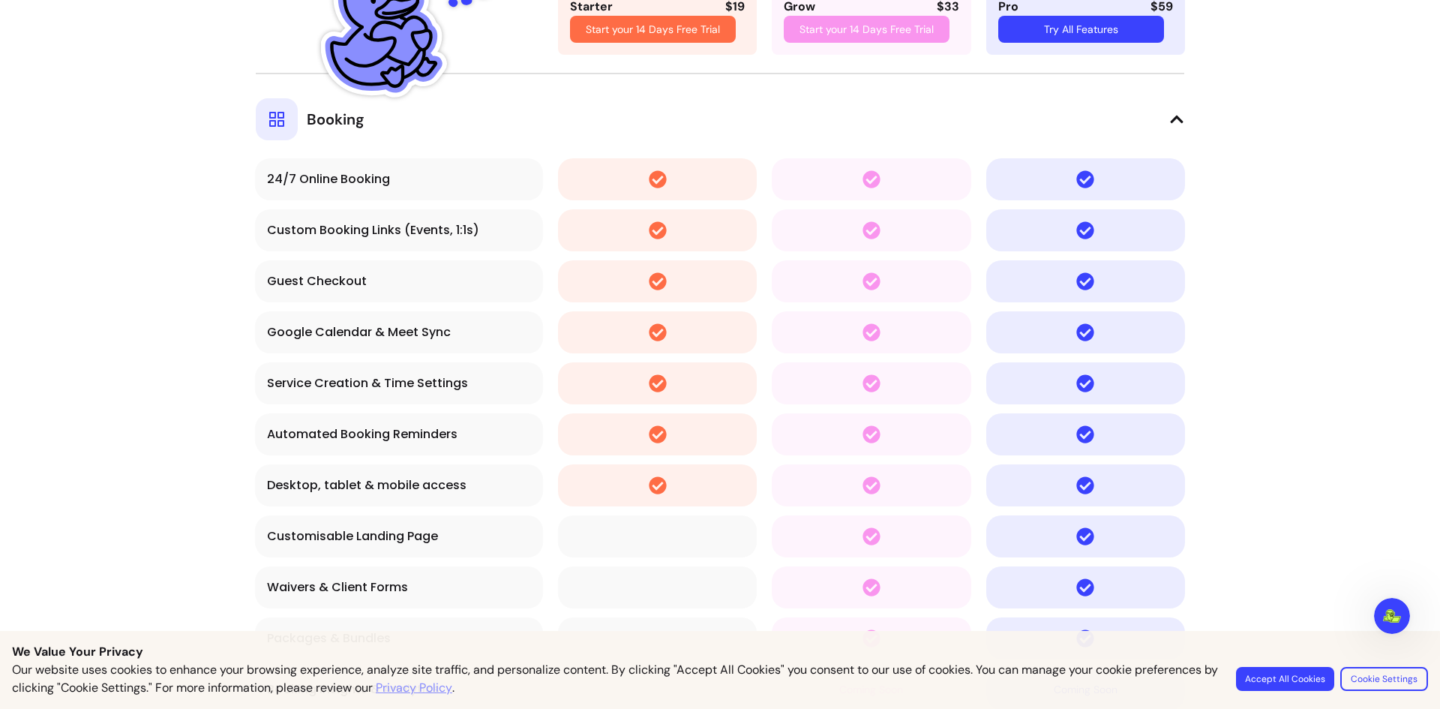
scroll to position [2850, 0]
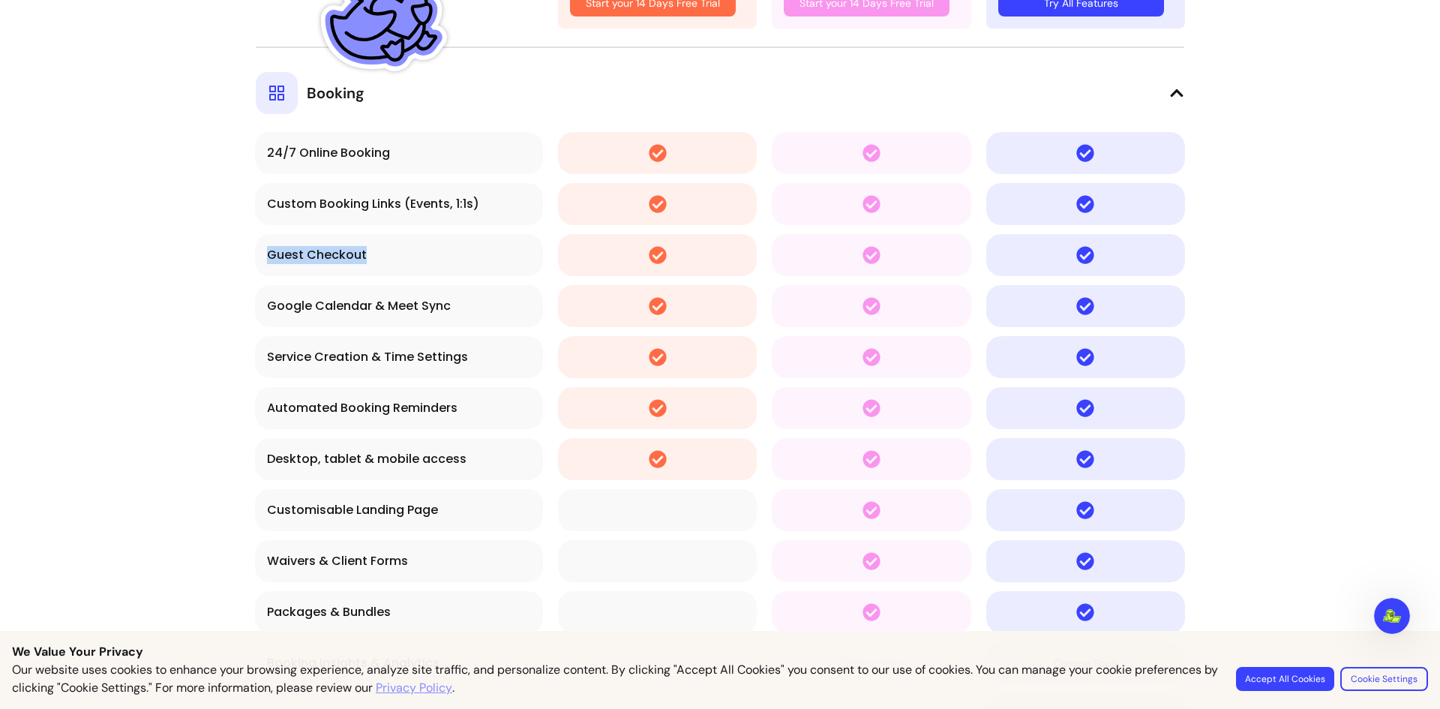
drag, startPoint x: 259, startPoint y: 256, endPoint x: 410, endPoint y: 255, distance: 151.5
click at [410, 255] on td "Guest Checkout" at bounding box center [399, 255] width 288 height 42
drag, startPoint x: 262, startPoint y: 200, endPoint x: 391, endPoint y: 197, distance: 129.0
click at [391, 197] on div "Custom Booking Links (Events, 1:1s)" at bounding box center [399, 204] width 264 height 18
drag, startPoint x: 279, startPoint y: 157, endPoint x: 424, endPoint y: 155, distance: 144.8
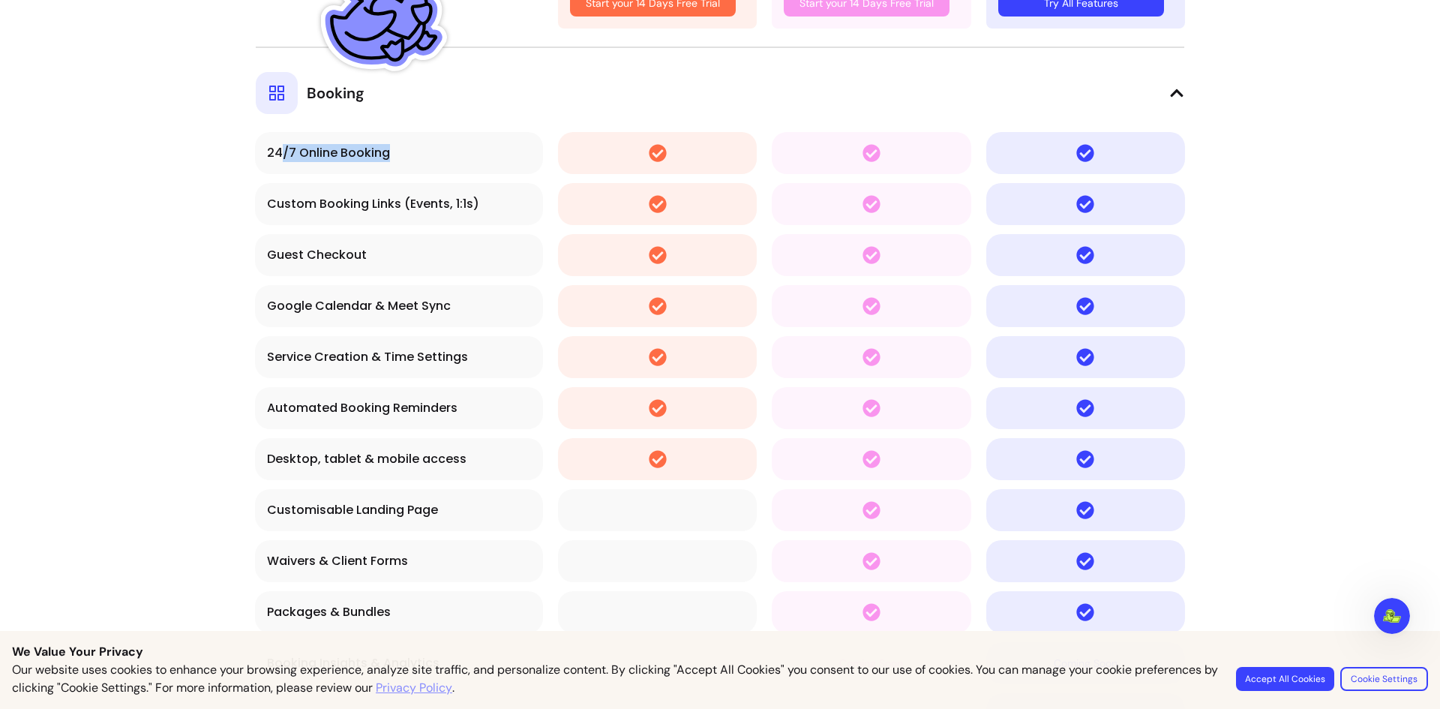
click at [424, 155] on div "24/7 Online Booking" at bounding box center [399, 153] width 264 height 18
drag, startPoint x: 315, startPoint y: 194, endPoint x: 481, endPoint y: 183, distance: 166.1
click at [481, 183] on td "Custom Booking Links (Events, 1:1s)" at bounding box center [399, 204] width 288 height 42
drag, startPoint x: 311, startPoint y: 249, endPoint x: 415, endPoint y: 235, distance: 105.2
click at [415, 235] on td "Guest Checkout" at bounding box center [399, 255] width 288 height 42
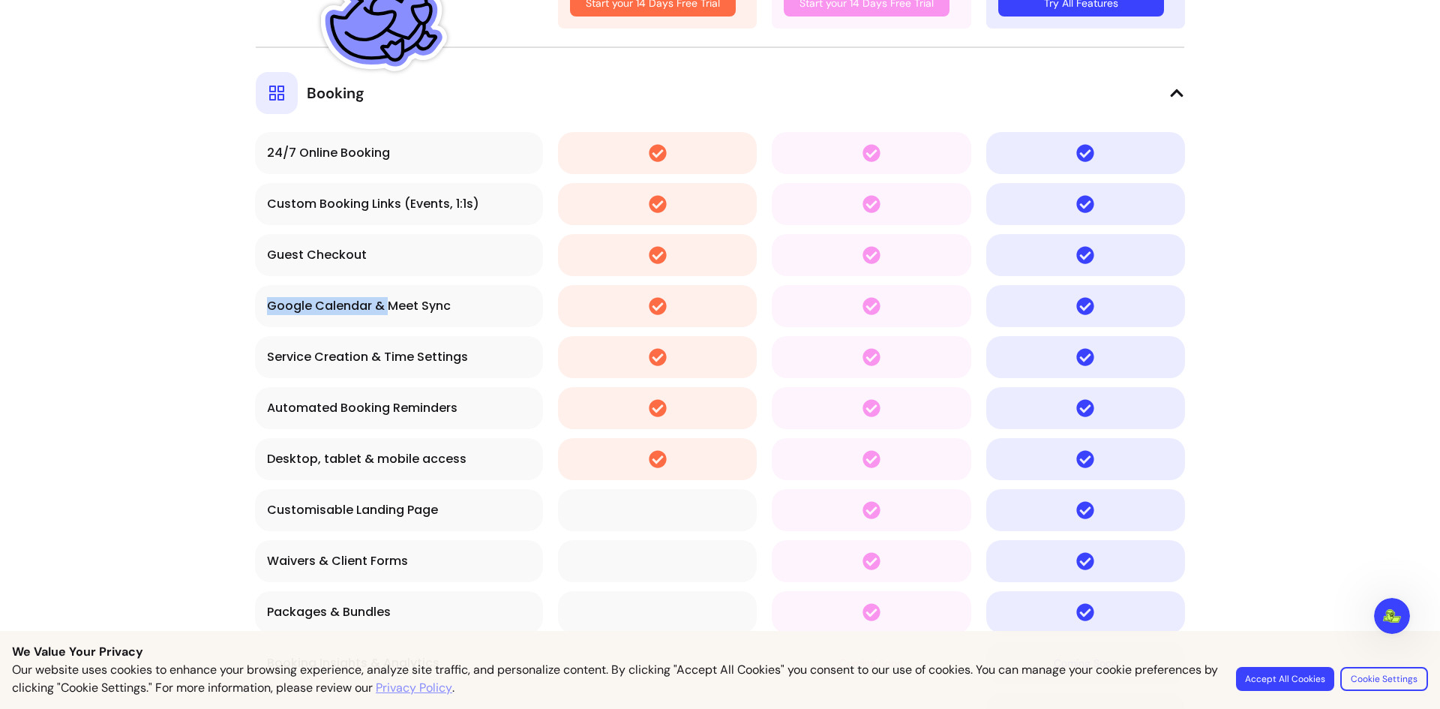
drag, startPoint x: 403, startPoint y: 310, endPoint x: 356, endPoint y: 344, distance: 58.1
click at [441, 310] on td "Google Calendar & Meet Sync" at bounding box center [399, 306] width 288 height 42
drag, startPoint x: 269, startPoint y: 361, endPoint x: 433, endPoint y: 349, distance: 164.0
click at [433, 349] on div "Service Creation & Time Settings" at bounding box center [399, 357] width 264 height 18
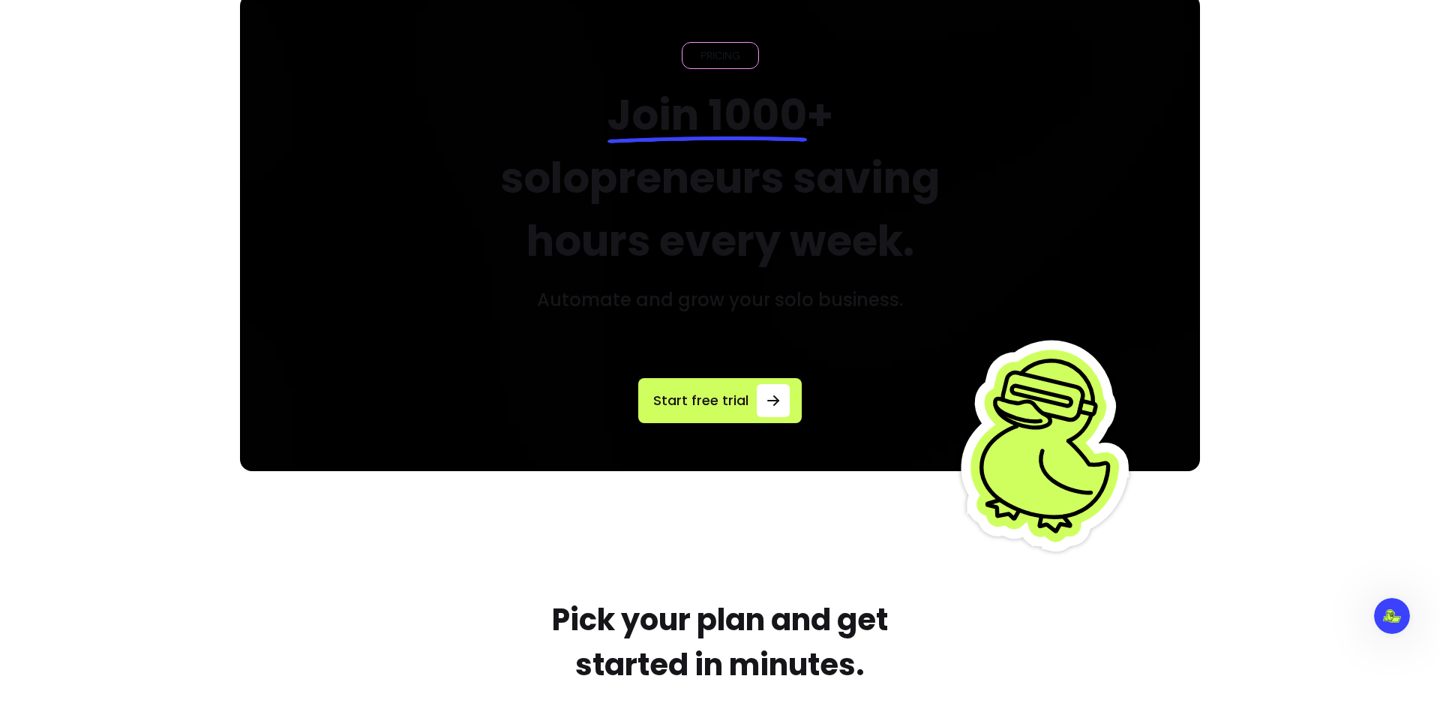
scroll to position [0, 0]
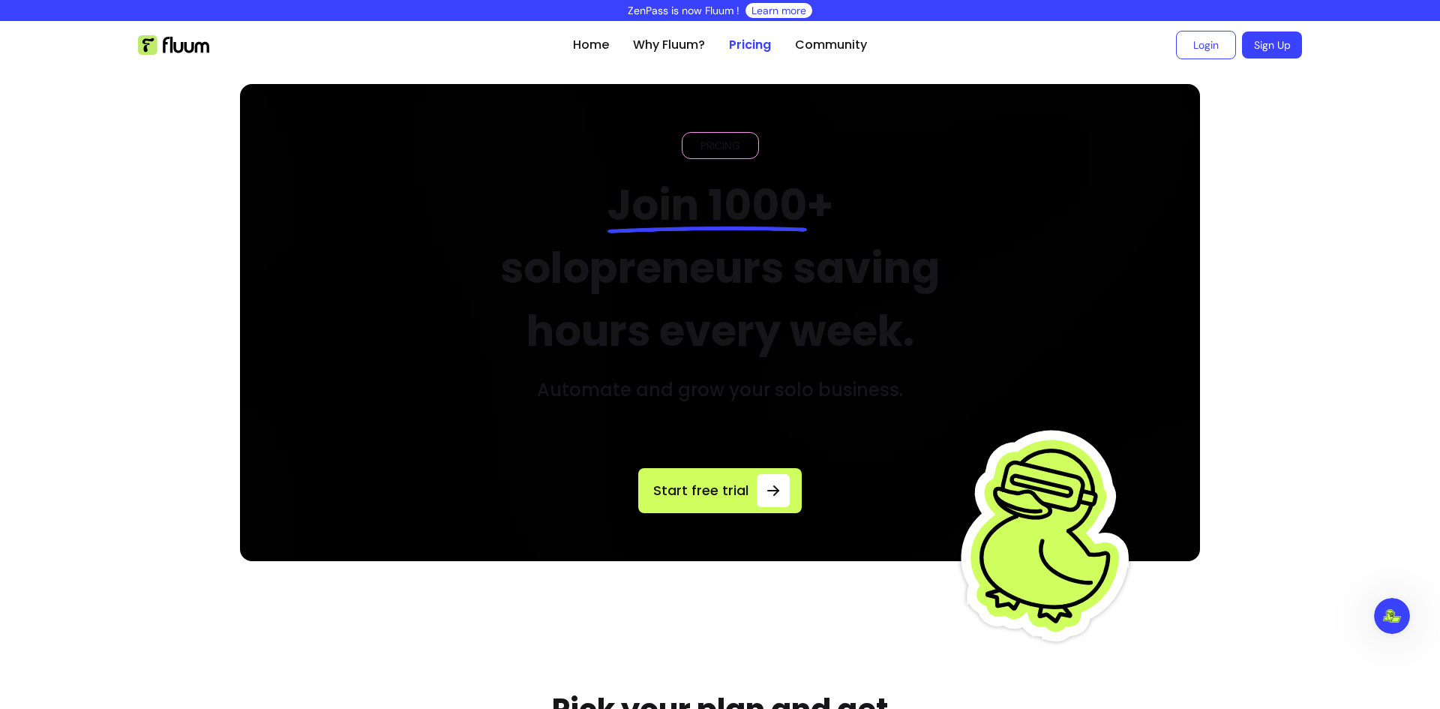
click at [779, 13] on link "Learn more" at bounding box center [779, 10] width 55 height 15
